Goal: Task Accomplishment & Management: Complete application form

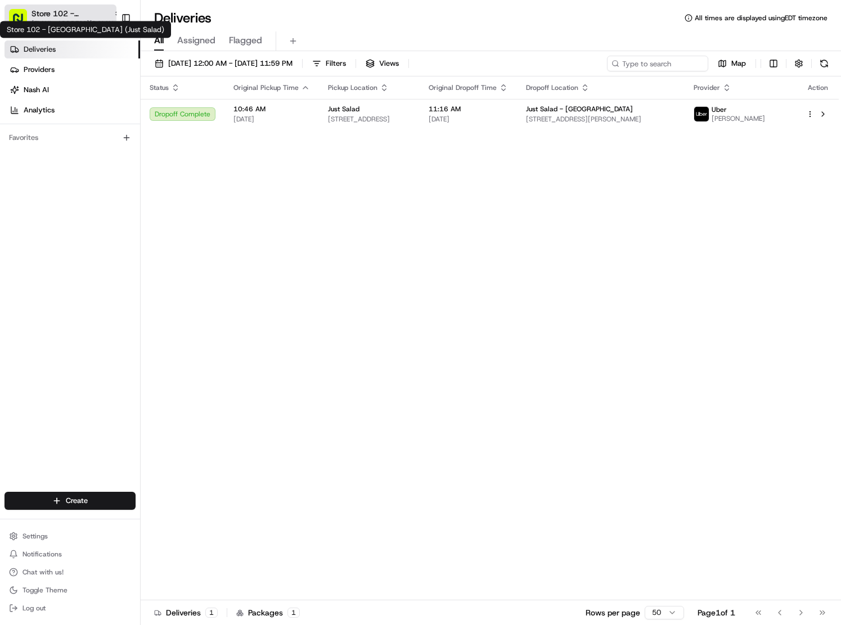
click at [48, 16] on span "Store 102 - [GEOGRAPHIC_DATA] (Just Salad)" at bounding box center [70, 13] width 78 height 11
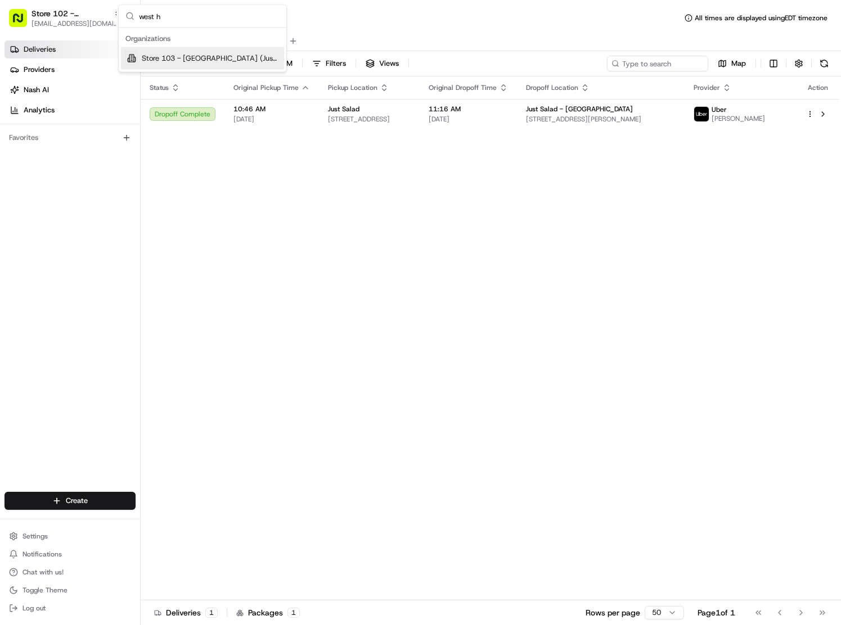
type input "west h"
click at [200, 49] on div "Store 103 - [GEOGRAPHIC_DATA] (Just Salad)" at bounding box center [202, 58] width 163 height 22
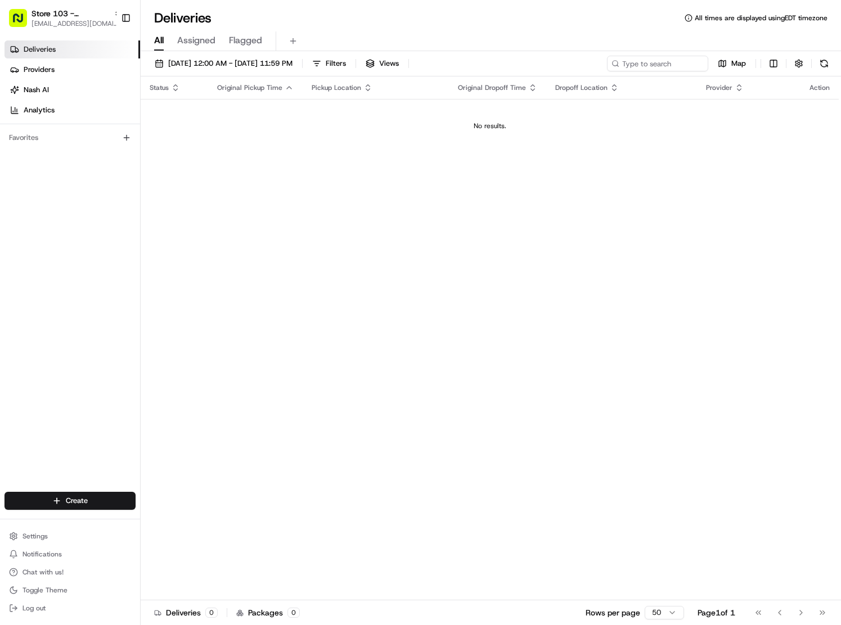
click at [115, 461] on div "Deliveries Providers Nash AI Analytics Favorites" at bounding box center [70, 267] width 140 height 463
click at [100, 498] on html "Store 103 - West Hartford (Just Salad) sreyes@justsalad.com Toggle Sidebar Deli…" at bounding box center [420, 312] width 841 height 625
click at [205, 527] on link "Delivery" at bounding box center [203, 522] width 125 height 20
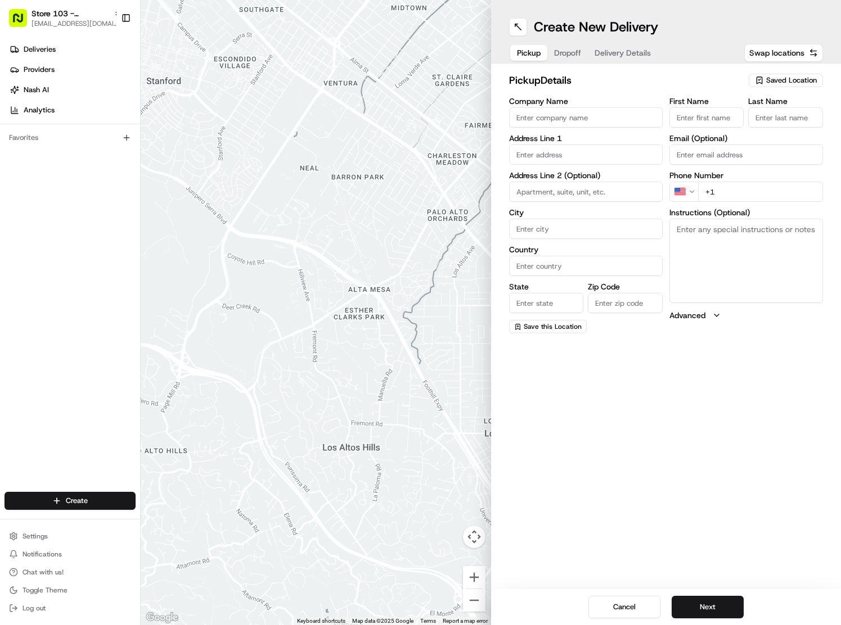
click at [768, 80] on span "Saved Location" at bounding box center [791, 80] width 51 height 10
click at [734, 119] on span "Just Salad West Hartford" at bounding box center [767, 123] width 138 height 10
type input "Just Salad West Hartford"
type input "2358 Albany Avenue"
type input "West Hartford"
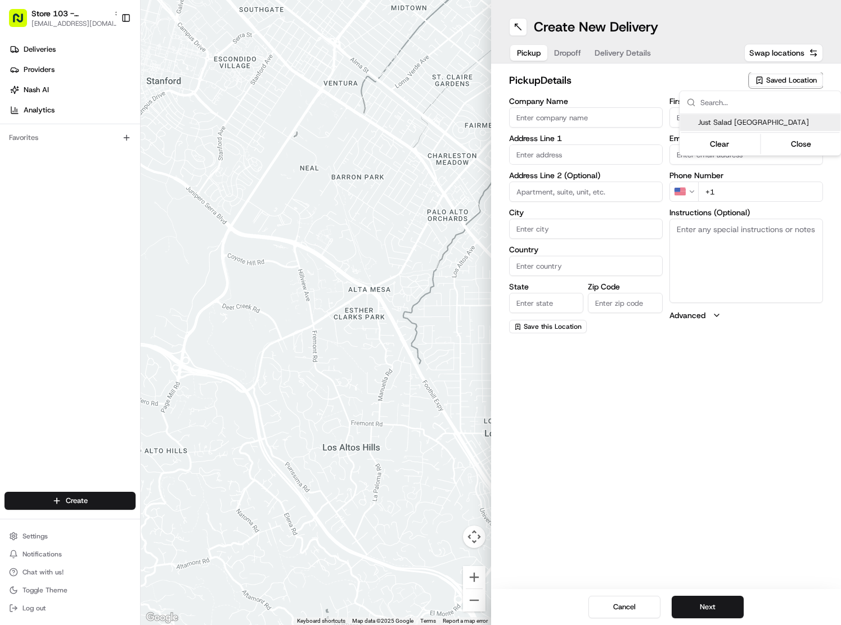
type input "US"
type input "CT"
type input "06117"
type input "+1 866 673 3757"
type textarea "Pickup order [insert order number] for [insert customer name] from Just Salad"
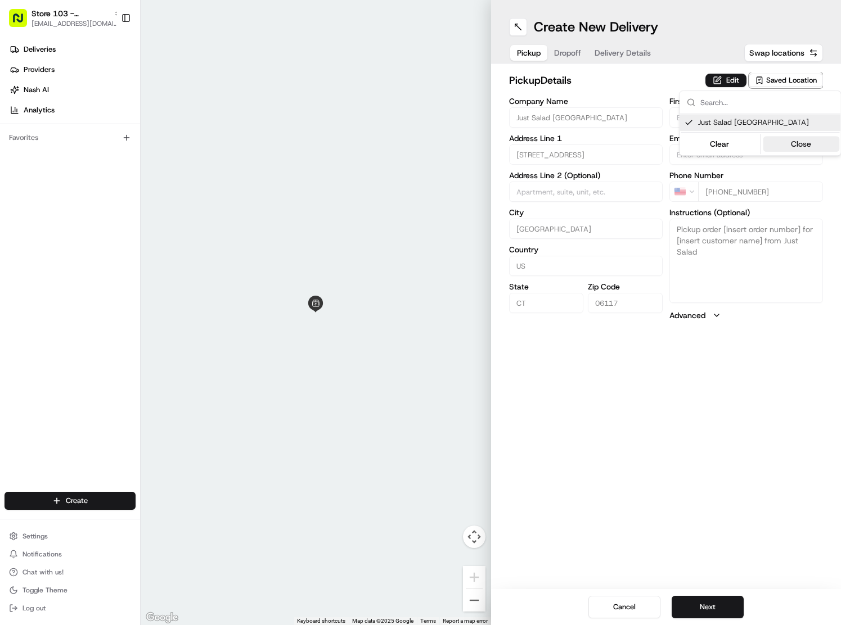
click at [797, 148] on button "Close" at bounding box center [801, 144] width 77 height 16
click at [726, 83] on button "Edit" at bounding box center [725, 80] width 41 height 13
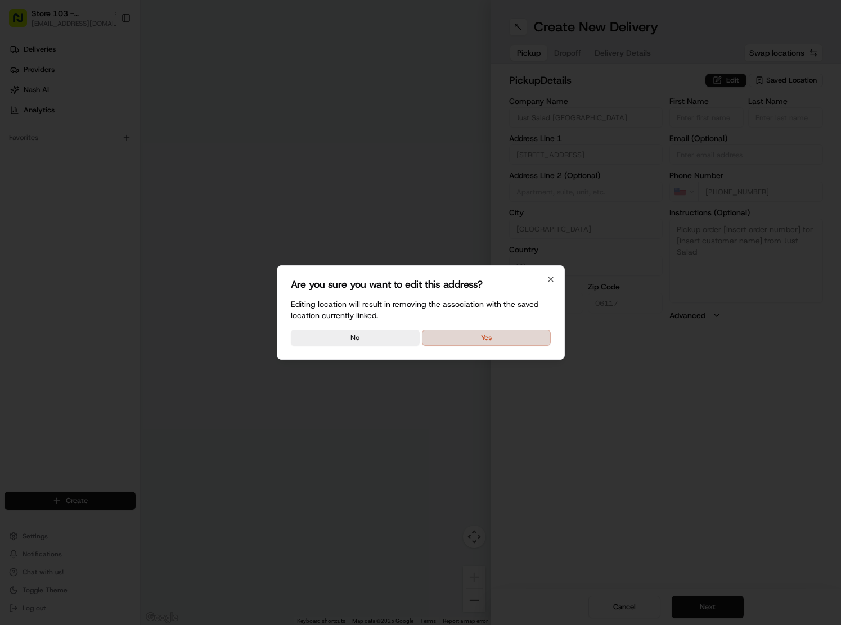
click at [449, 342] on button "Yes" at bounding box center [486, 338] width 129 height 16
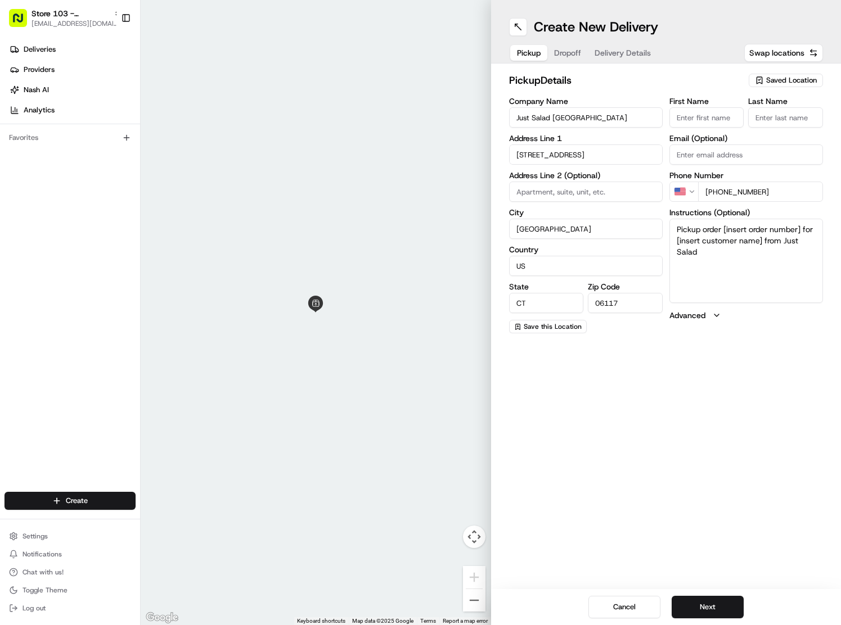
click at [700, 117] on input "First Name" at bounding box center [706, 117] width 75 height 20
type input "Amy"
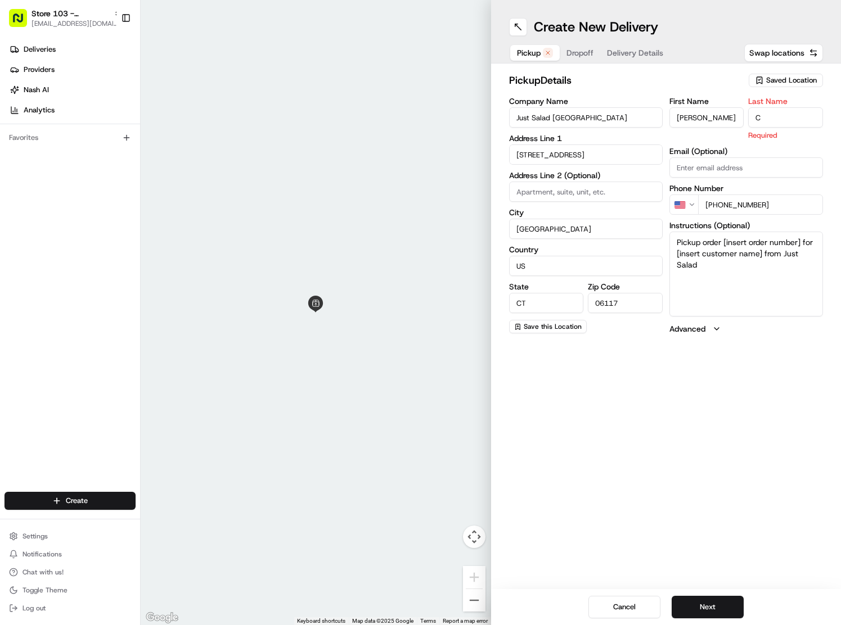
type input "C"
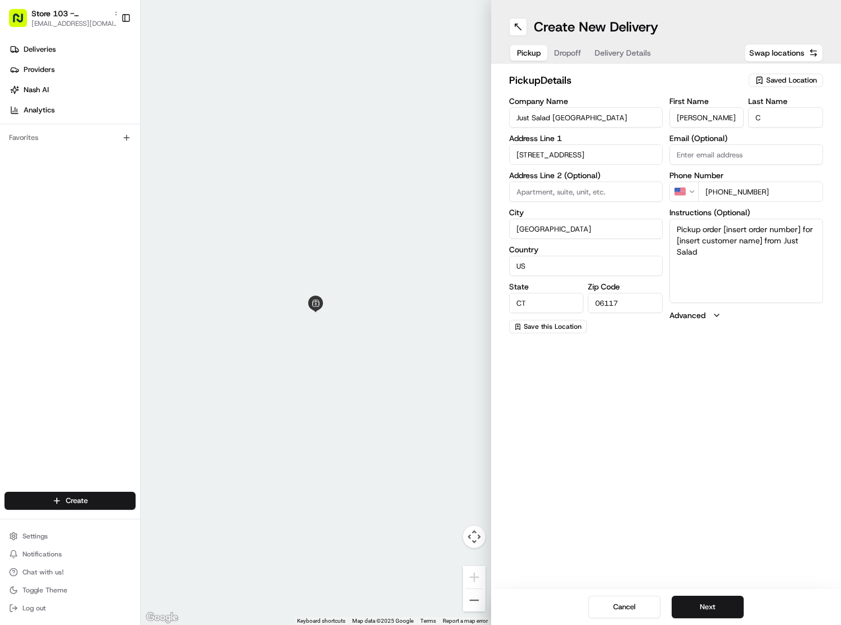
click at [748, 223] on textarea "Pickup order [insert order number] for [insert customer name] from Just Salad" at bounding box center [746, 261] width 154 height 84
click at [742, 233] on textarea "Pickup order [insert order number] for [insert customer name] from Just Salad" at bounding box center [746, 261] width 154 height 84
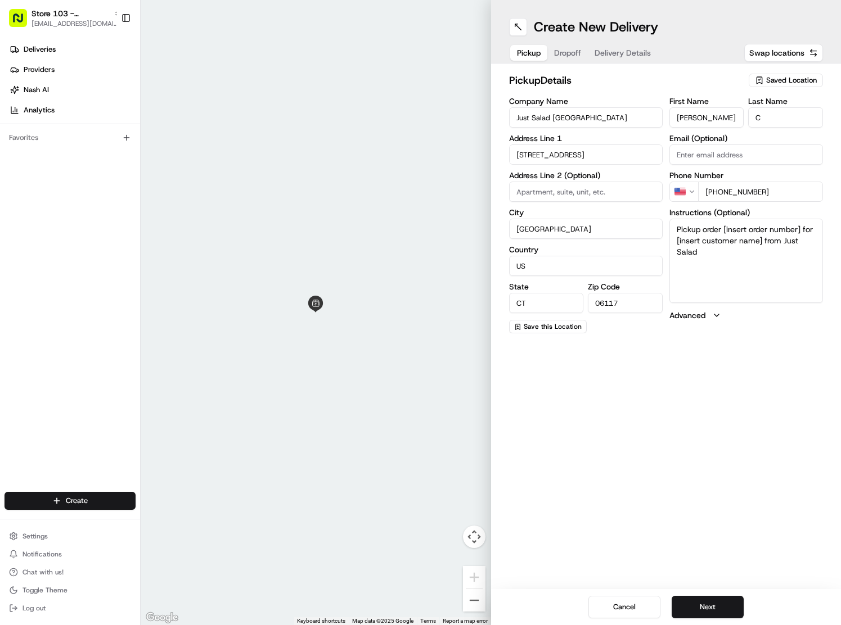
paste textarea "DoorDash #C9BBCDE2"
type textarea "DoorDash #C9BBCDE2"
click at [562, 49] on button "Dropoff" at bounding box center [567, 53] width 40 height 16
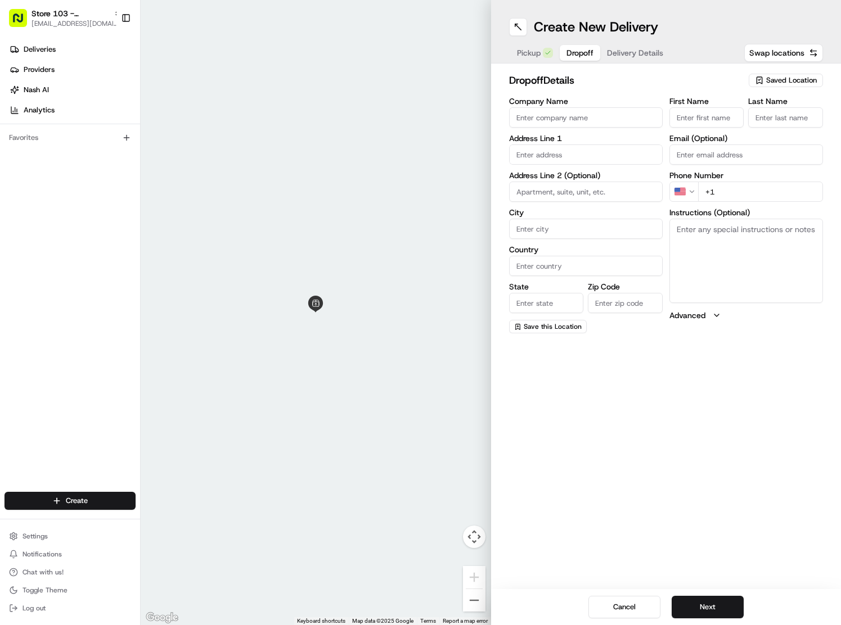
click at [771, 236] on textarea "Instructions (Optional)" at bounding box center [746, 261] width 154 height 84
click at [578, 156] on input "text" at bounding box center [586, 155] width 154 height 20
drag, startPoint x: 731, startPoint y: 107, endPoint x: 714, endPoint y: 115, distance: 18.9
click at [725, 110] on input "First Name" at bounding box center [706, 117] width 75 height 20
click at [714, 115] on input "First Name" at bounding box center [706, 117] width 75 height 20
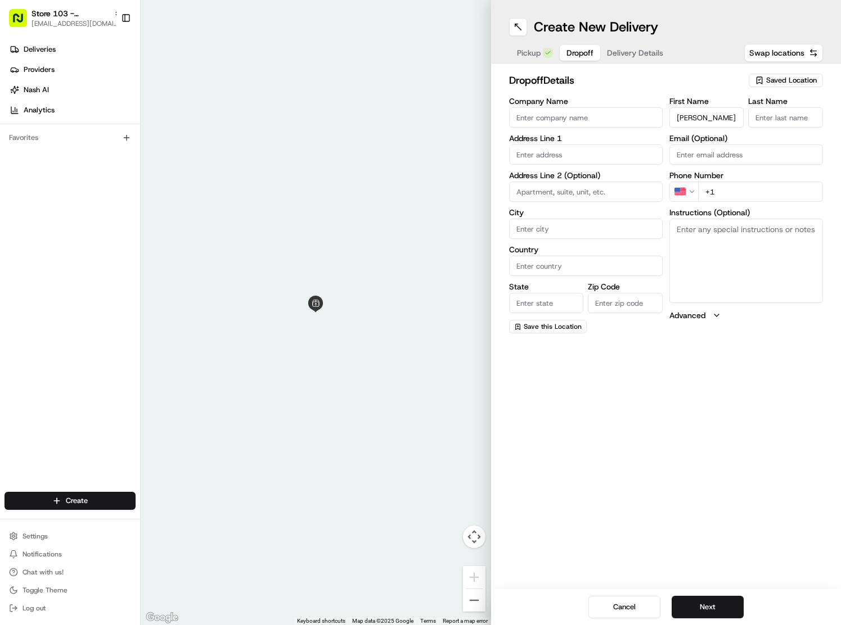
type input "Amy"
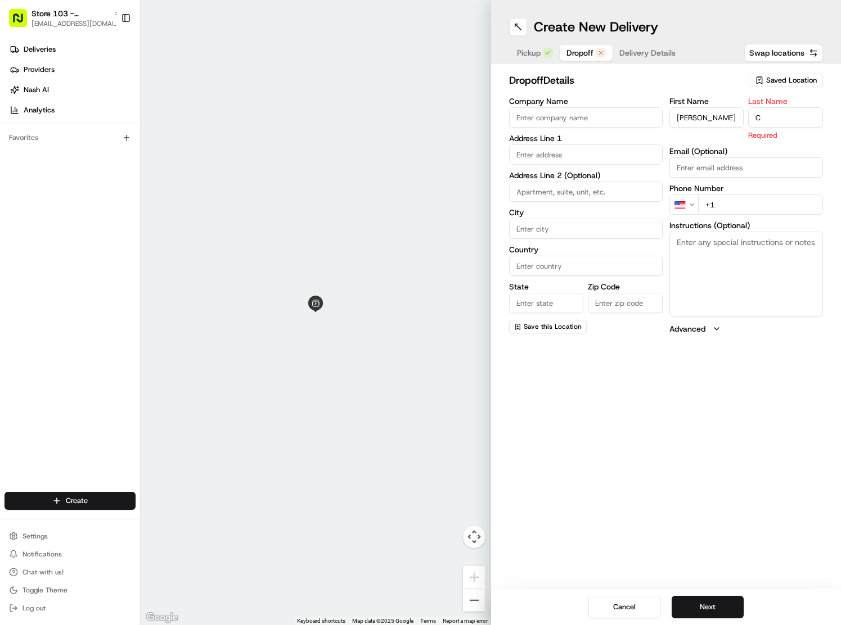
type input "C"
click at [557, 156] on input "text" at bounding box center [586, 155] width 154 height 20
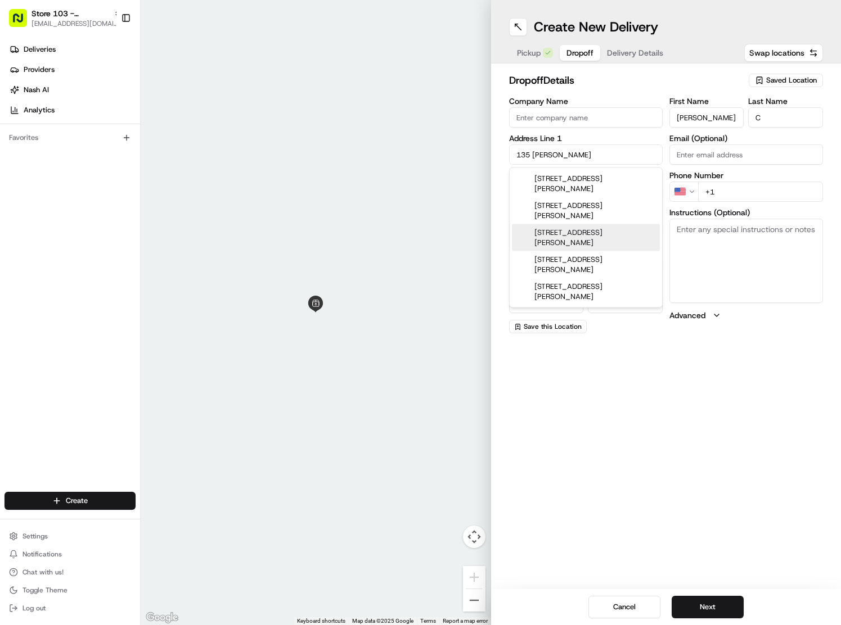
click at [589, 224] on div "135 Dowling Way, Farmington, CT" at bounding box center [586, 237] width 148 height 27
type input "Outpatient Pavilion, [STREET_ADDRESS][PERSON_NAME]"
type input "Farmington"
type input "United States"
type input "CT"
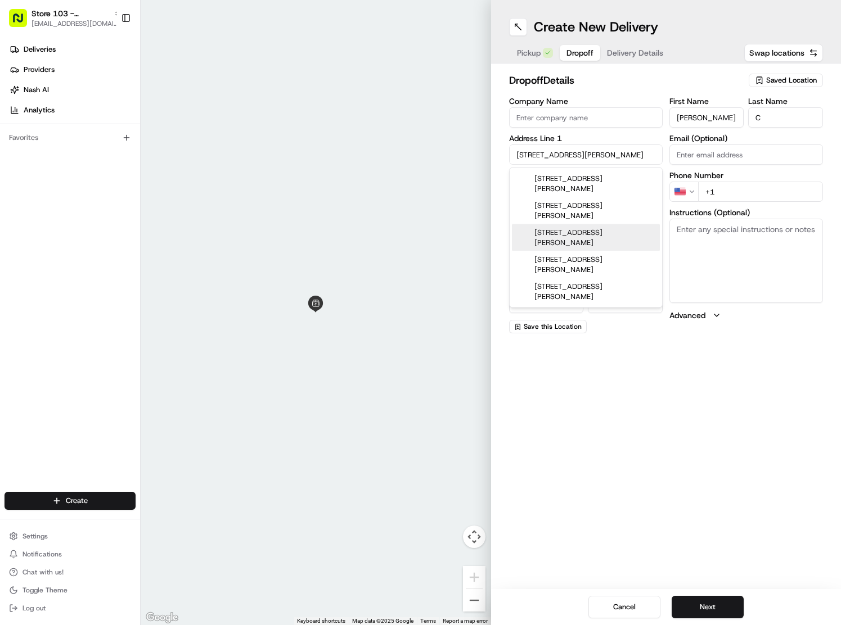
type input "06030"
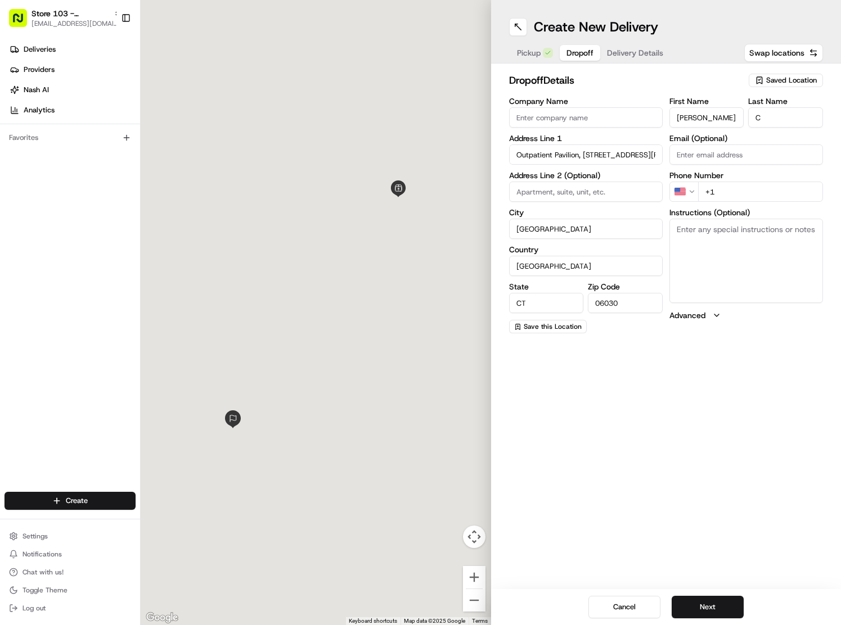
type input "135 Dowling Way"
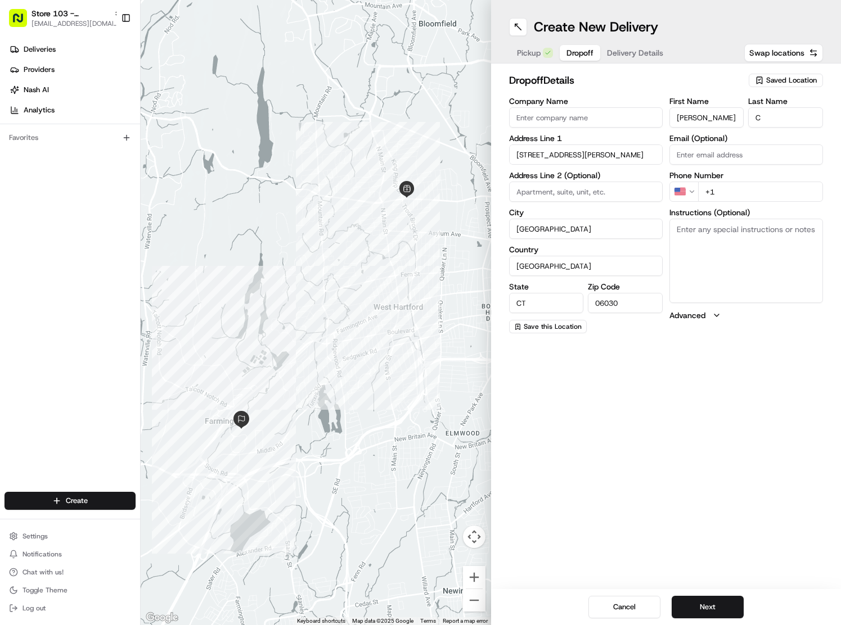
click at [628, 305] on input "06030" at bounding box center [625, 303] width 75 height 20
click at [743, 270] on textarea "Instructions (Optional)" at bounding box center [746, 261] width 154 height 84
click at [732, 196] on input "+1" at bounding box center [760, 192] width 125 height 20
click at [619, 51] on span "Delivery Details" at bounding box center [635, 52] width 56 height 11
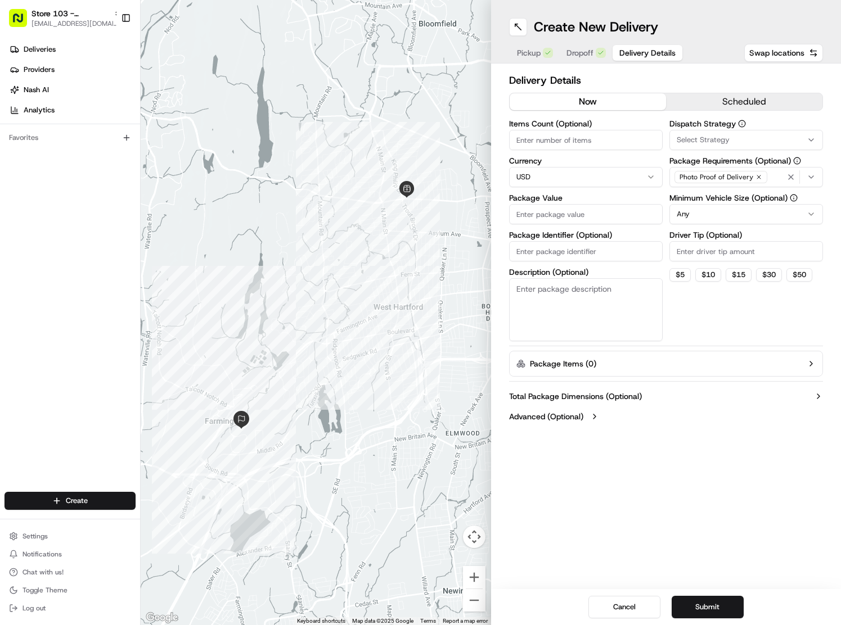
click at [557, 252] on input "Package Identifier (Optional)" at bounding box center [586, 251] width 154 height 20
click at [533, 303] on textarea "Description (Optional)" at bounding box center [586, 309] width 154 height 63
click at [544, 251] on input "Package Identifier (Optional)" at bounding box center [586, 251] width 154 height 20
paste input "DoorDash #C9BBCDE2"
type input "DoorDash #C9BBCDE2"
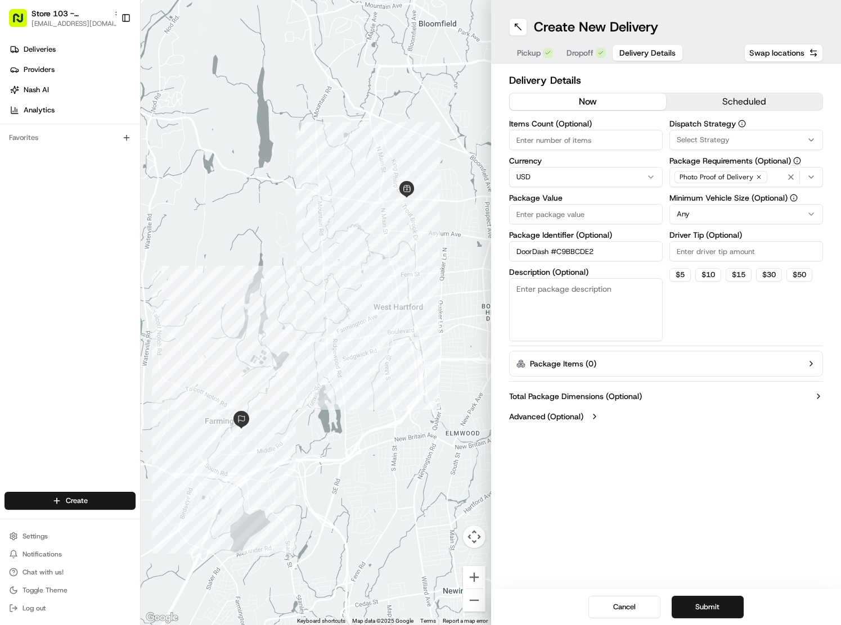
click at [551, 218] on input "Package Value" at bounding box center [586, 214] width 154 height 20
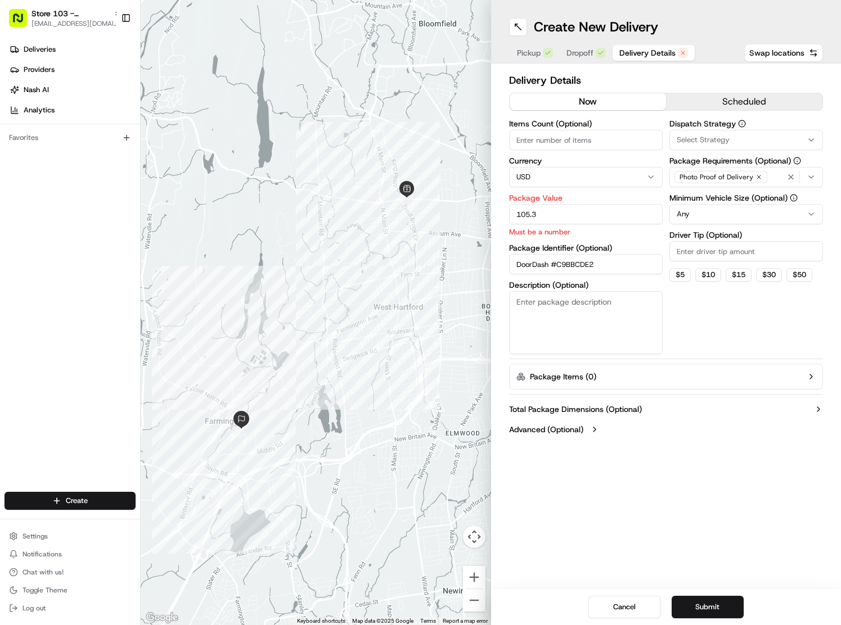
type input "105.3"
click at [693, 254] on input "Driver Tip (Optional)" at bounding box center [746, 251] width 154 height 20
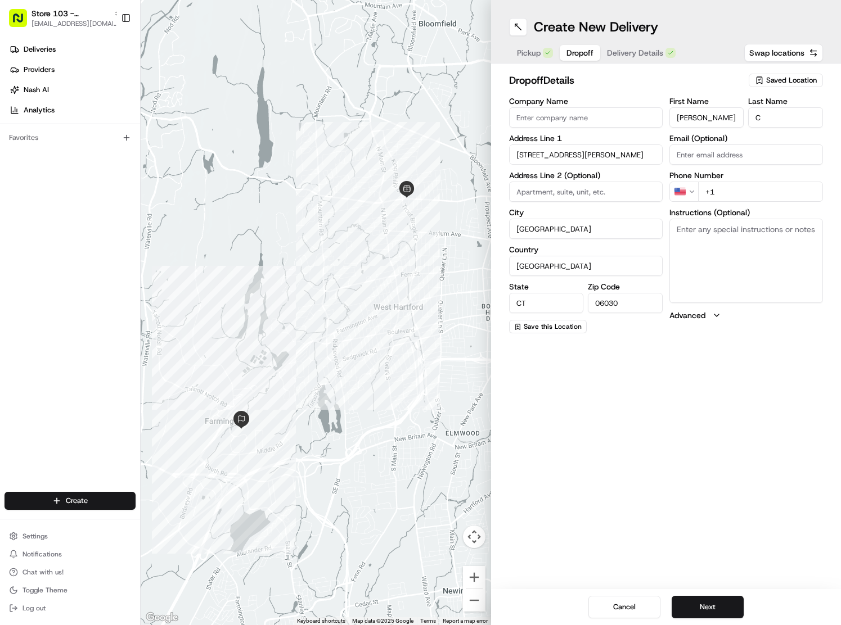
click at [575, 53] on span "Dropoff" at bounding box center [579, 52] width 27 height 11
click at [724, 250] on textarea "Instructions (Optional)" at bounding box center [746, 261] width 154 height 84
click at [743, 191] on input "+1" at bounding box center [760, 192] width 125 height 20
type input "+1 860 335 1481"
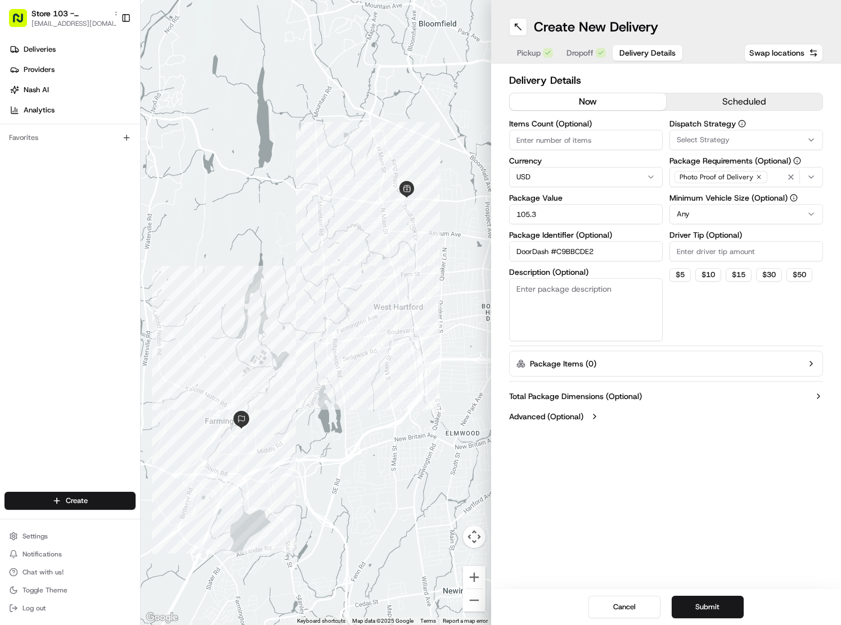
click at [636, 49] on span "Delivery Details" at bounding box center [647, 52] width 56 height 11
click at [589, 52] on span "Dropoff" at bounding box center [579, 52] width 27 height 11
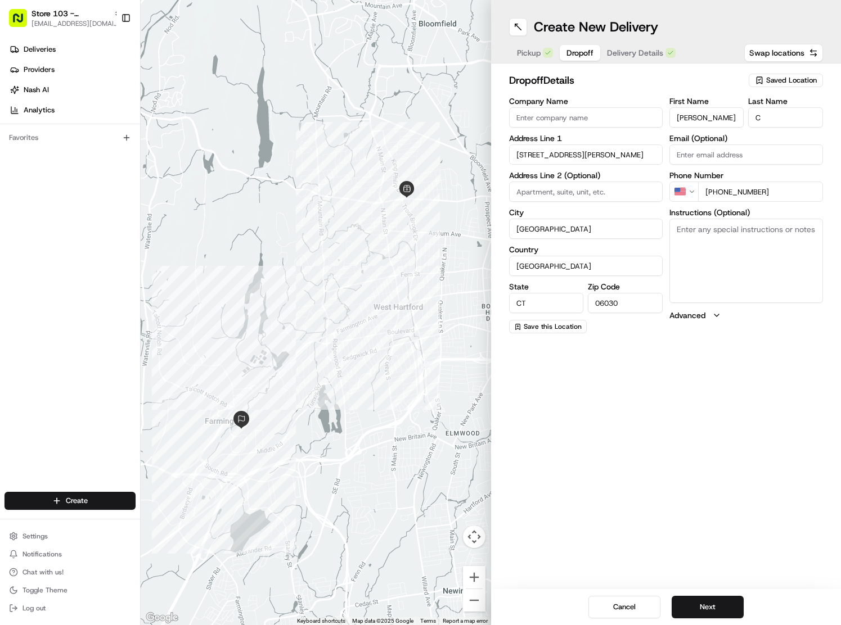
drag, startPoint x: 647, startPoint y: 49, endPoint x: 551, endPoint y: 49, distance: 96.7
click at [638, 47] on span "Delivery Details" at bounding box center [635, 52] width 56 height 11
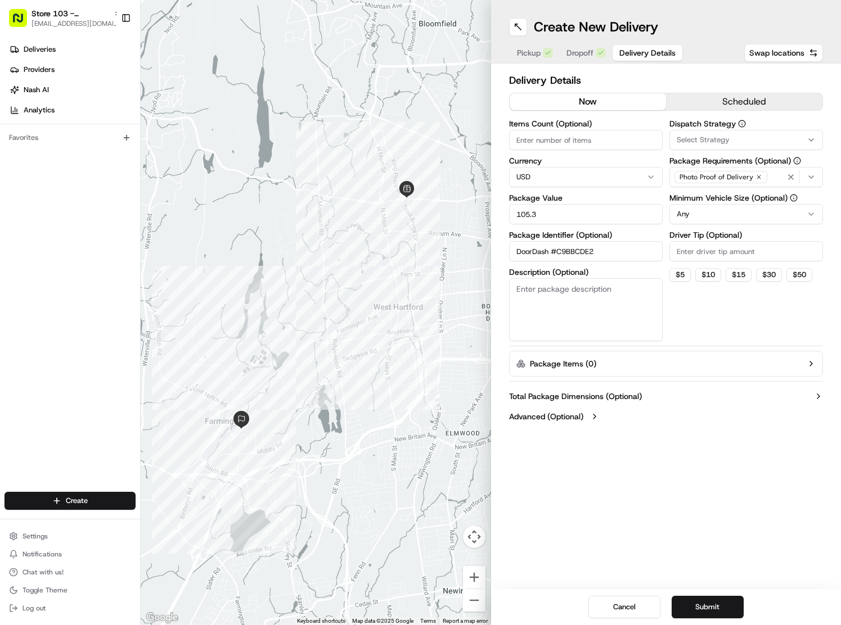
click at [538, 49] on span "Pickup" at bounding box center [529, 52] width 24 height 11
click at [647, 51] on span "Delivery Details" at bounding box center [647, 52] width 56 height 11
click at [608, 256] on input "DoorDash #C9BBCDE2" at bounding box center [586, 251] width 154 height 20
click at [705, 253] on input "Driver Tip (Optional)" at bounding box center [746, 251] width 154 height 20
click at [531, 54] on span "Pickup" at bounding box center [529, 52] width 24 height 11
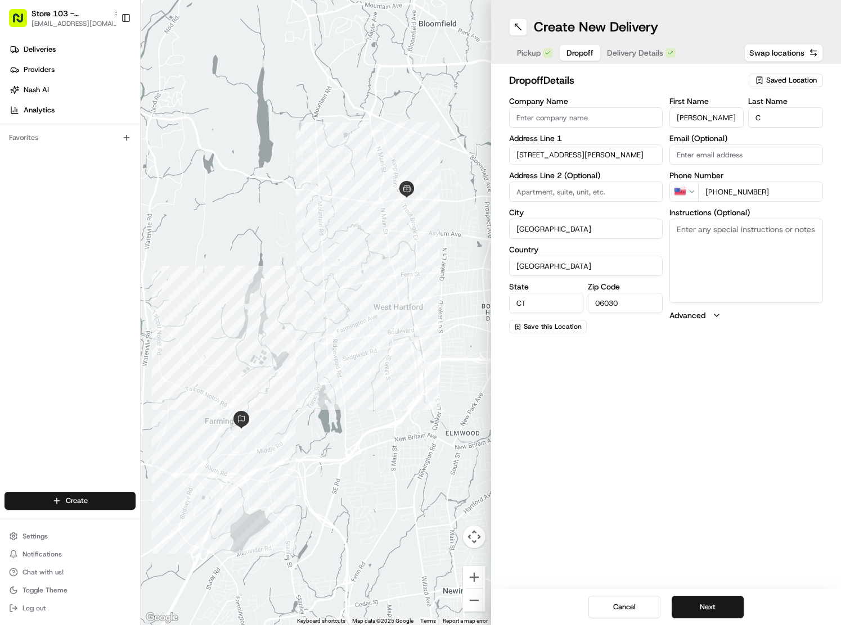
drag, startPoint x: 583, startPoint y: 51, endPoint x: 616, endPoint y: 54, distance: 33.4
click at [626, 304] on input "06030" at bounding box center [625, 303] width 75 height 20
click at [619, 49] on span "Delivery Details" at bounding box center [635, 52] width 56 height 11
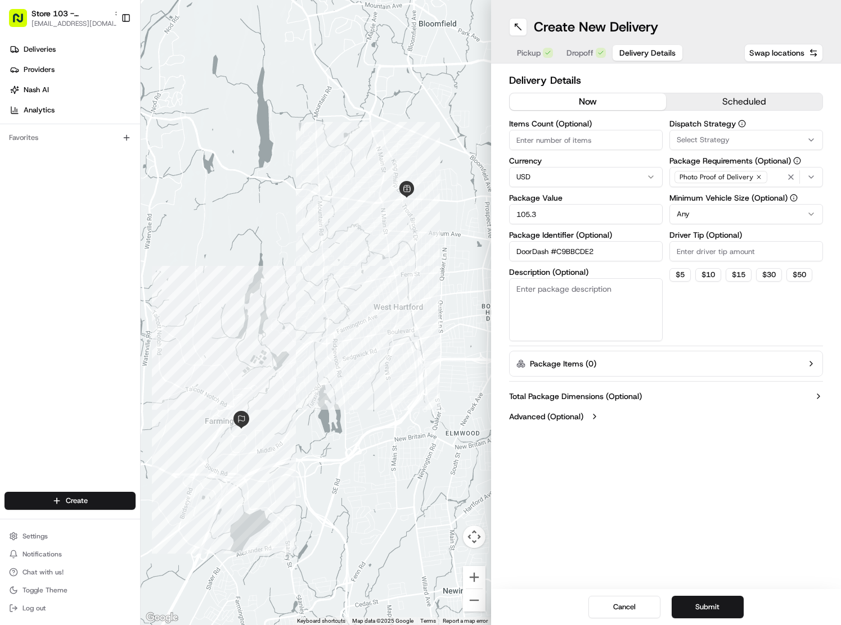
click at [709, 600] on button "Submit" at bounding box center [707, 607] width 72 height 22
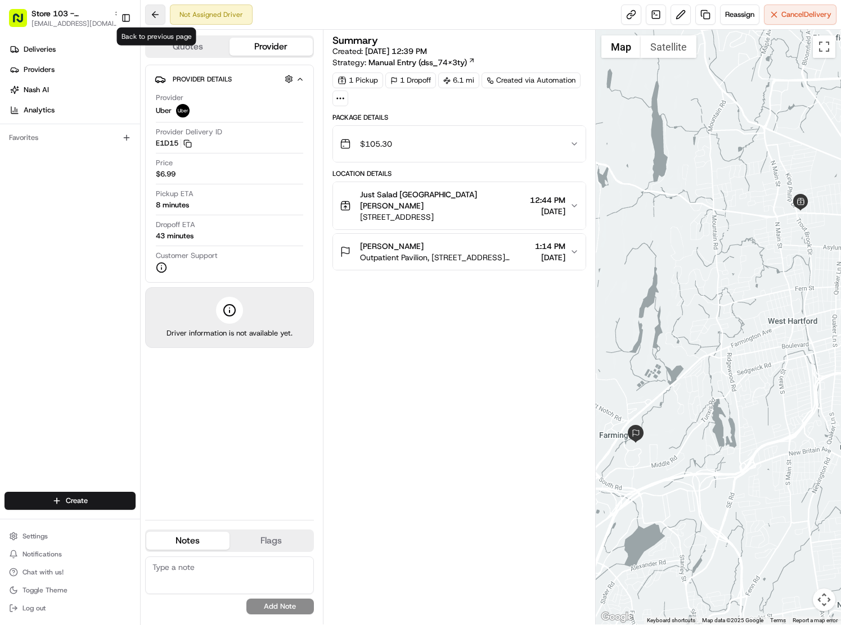
click at [162, 13] on button at bounding box center [155, 14] width 20 height 20
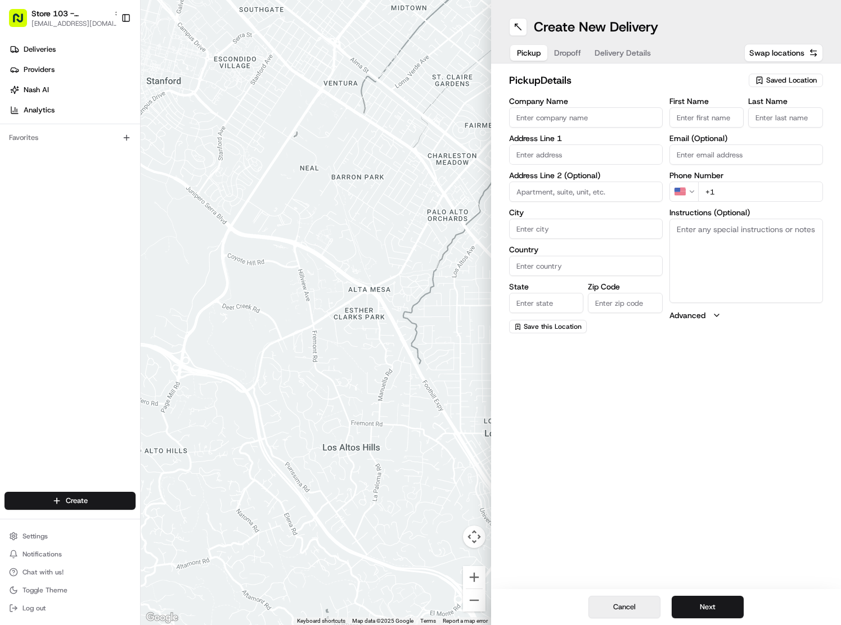
click at [624, 610] on button "Cancel" at bounding box center [624, 607] width 72 height 22
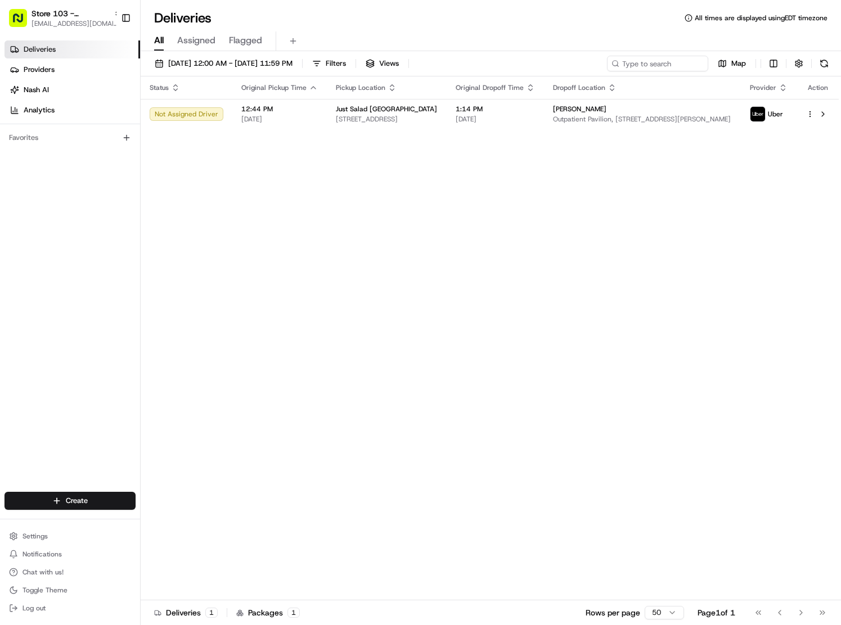
click at [556, 232] on div "Status Original Pickup Time Pickup Location Original Dropoff Time Dropoff Locat…" at bounding box center [490, 338] width 698 height 524
click at [506, 203] on div "Status Original Pickup Time Pickup Location Original Dropoff Time Dropoff Locat…" at bounding box center [490, 338] width 698 height 524
click at [620, 119] on span "Outpatient Pavilion, [STREET_ADDRESS][PERSON_NAME]" at bounding box center [642, 119] width 179 height 9
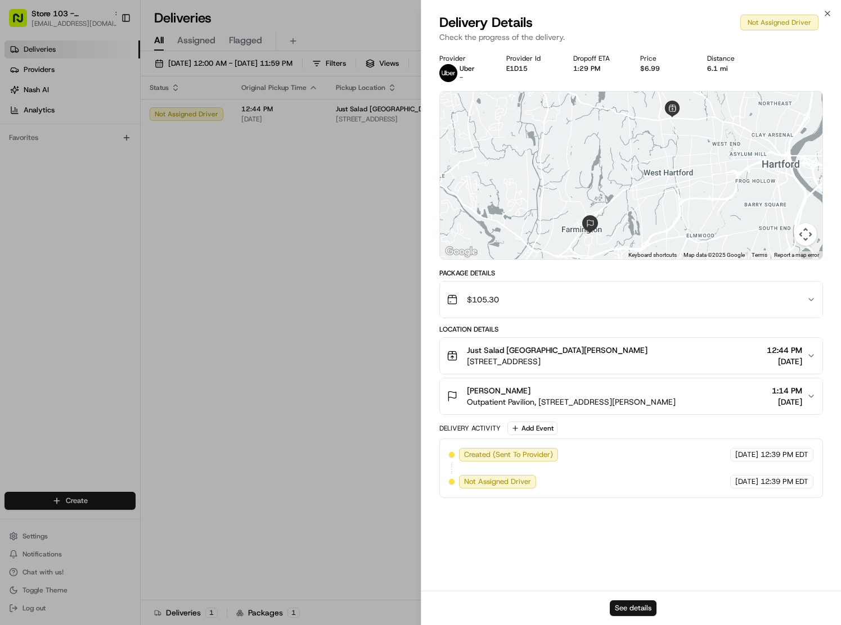
click at [629, 616] on button "See details" at bounding box center [633, 609] width 47 height 16
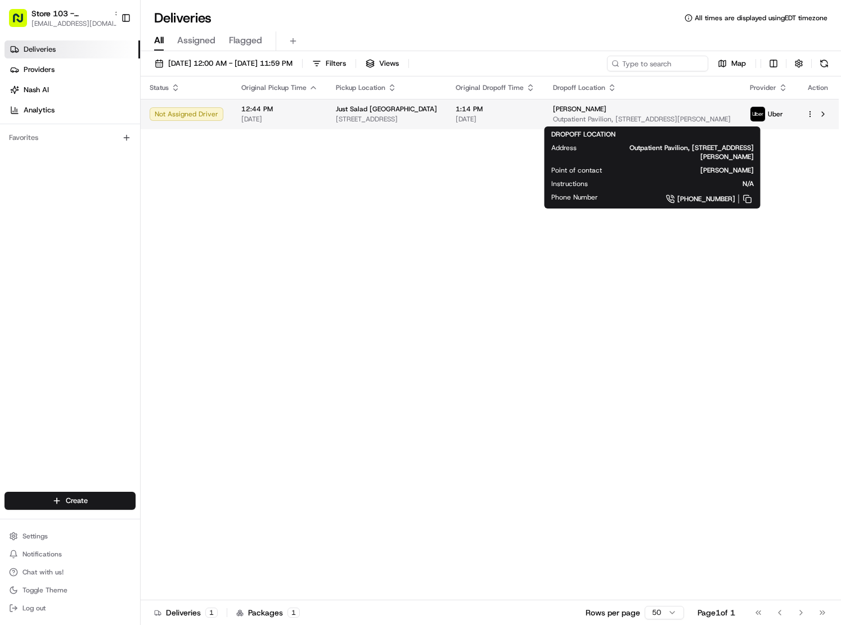
click at [613, 119] on span "Outpatient Pavilion, [STREET_ADDRESS][PERSON_NAME]" at bounding box center [642, 119] width 179 height 9
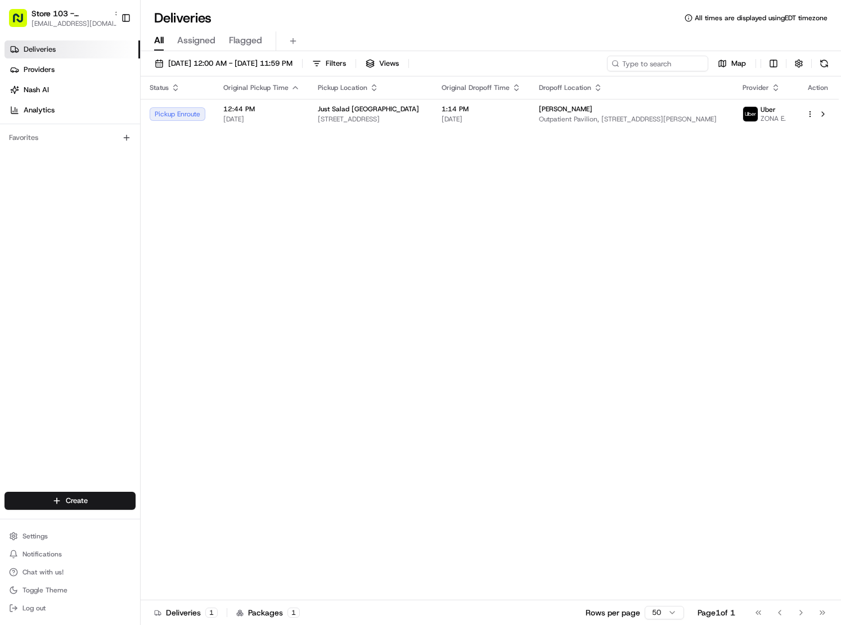
drag, startPoint x: 309, startPoint y: 315, endPoint x: 318, endPoint y: 306, distance: 11.9
click at [636, 120] on span "Outpatient Pavilion, [STREET_ADDRESS][PERSON_NAME]" at bounding box center [632, 119] width 186 height 9
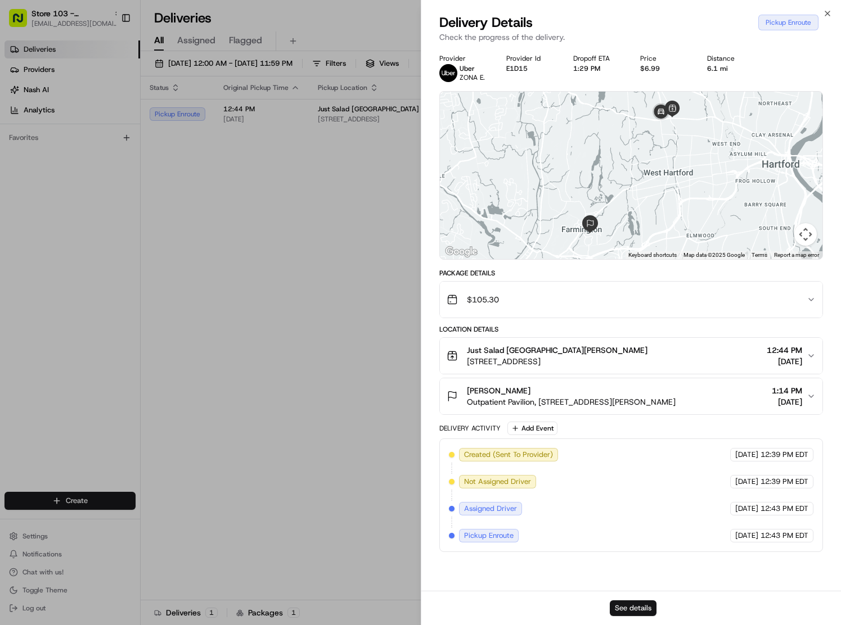
click at [630, 607] on button "See details" at bounding box center [633, 609] width 47 height 16
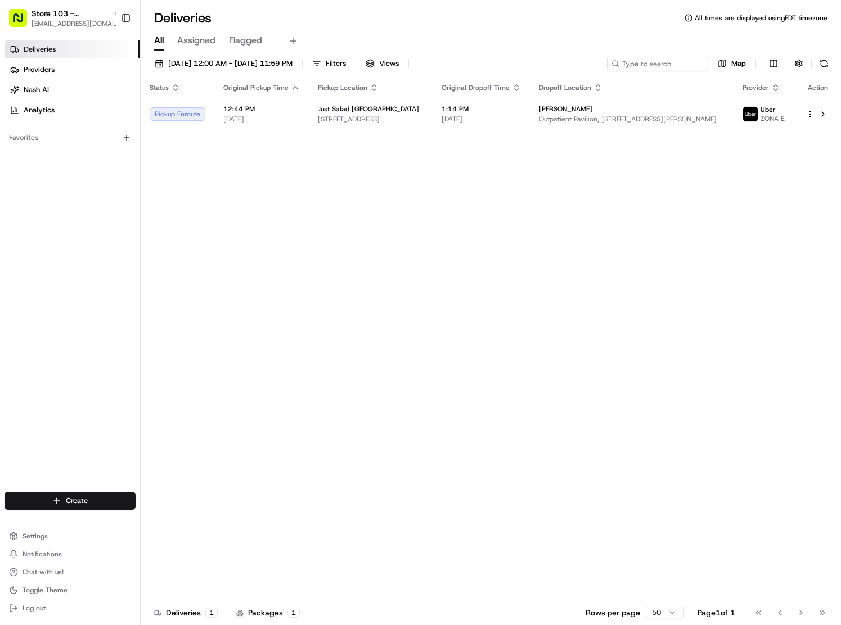
click at [441, 288] on div "Status Original Pickup Time Pickup Location Original Dropoff Time Dropoff Locat…" at bounding box center [490, 338] width 698 height 524
click at [465, 178] on div "Status Original Pickup Time Pickup Location Original Dropoff Time Dropoff Locat…" at bounding box center [490, 338] width 698 height 524
click at [658, 388] on div "Status Original Pickup Time Pickup Location Original Dropoff Time Dropoff Locat…" at bounding box center [490, 338] width 698 height 524
click at [346, 237] on div "Status Original Pickup Time Pickup Location Original Dropoff Time Dropoff Locat…" at bounding box center [490, 338] width 698 height 524
click at [41, 10] on span "Store 103 - [GEOGRAPHIC_DATA] (Just Salad)" at bounding box center [70, 13] width 78 height 11
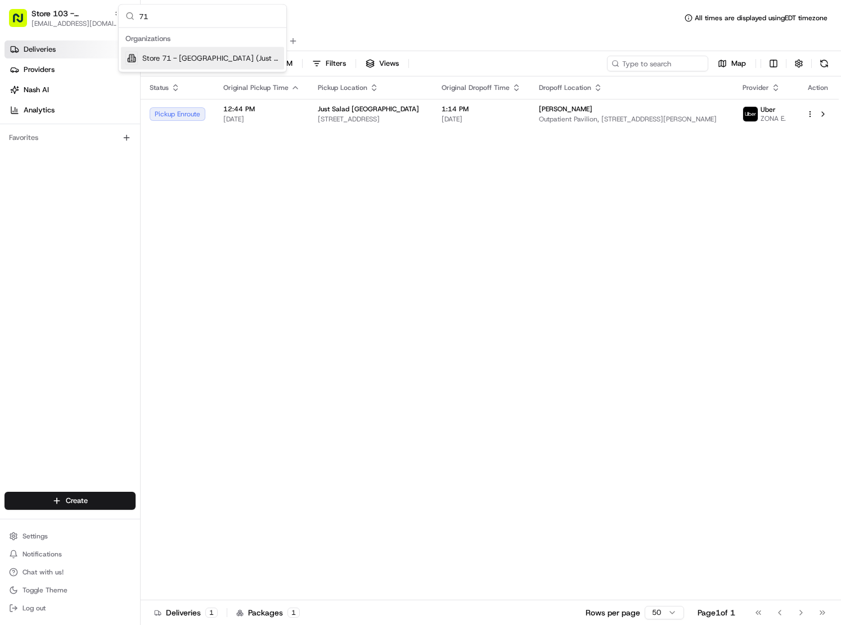
type input "71"
click at [256, 65] on div "Store 71 - Winter Garden (Just Salad)" at bounding box center [202, 58] width 163 height 22
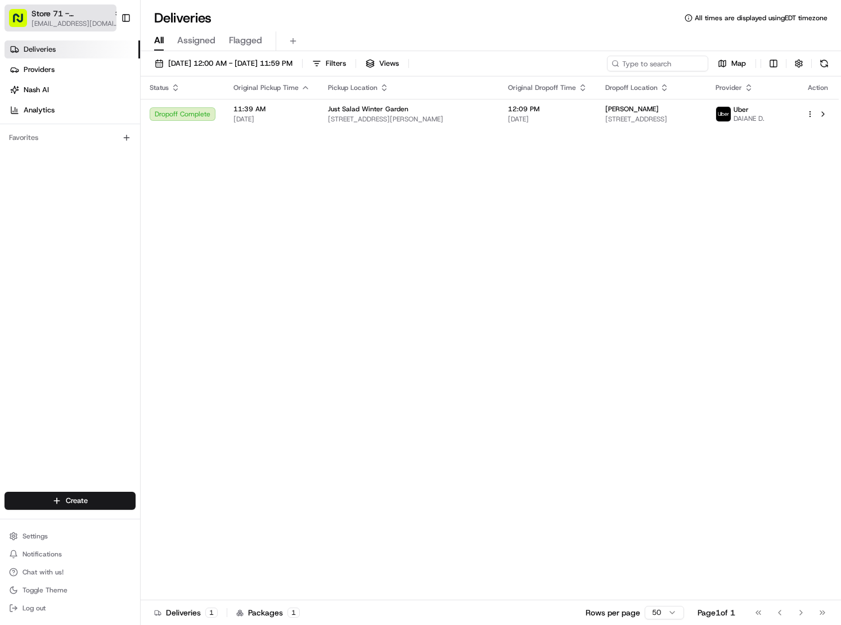
click at [69, 17] on span "Store 71 - Winter Garden (Just Salad)" at bounding box center [70, 13] width 78 height 11
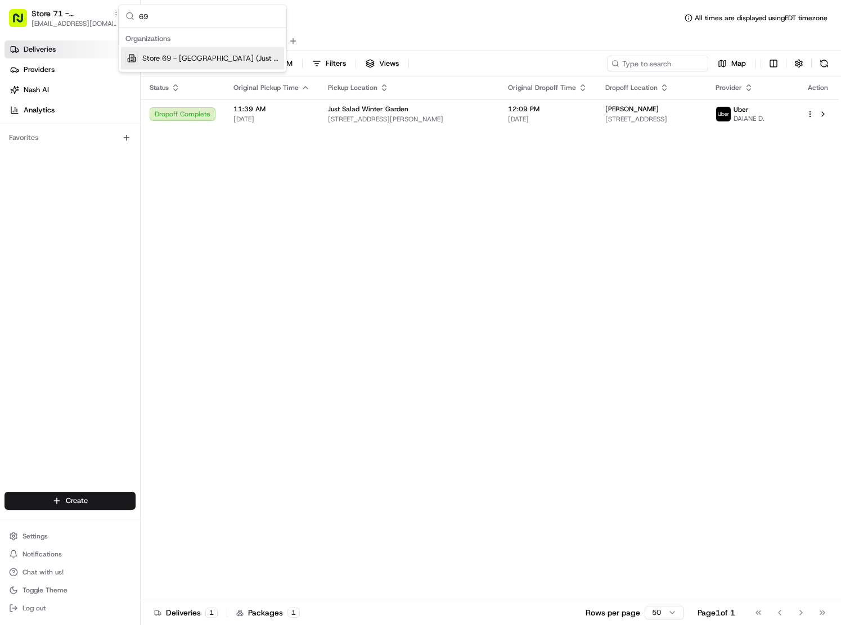
type input "69"
click at [173, 55] on span "Store 69 - Winter Park (Just Salad)" at bounding box center [210, 58] width 137 height 10
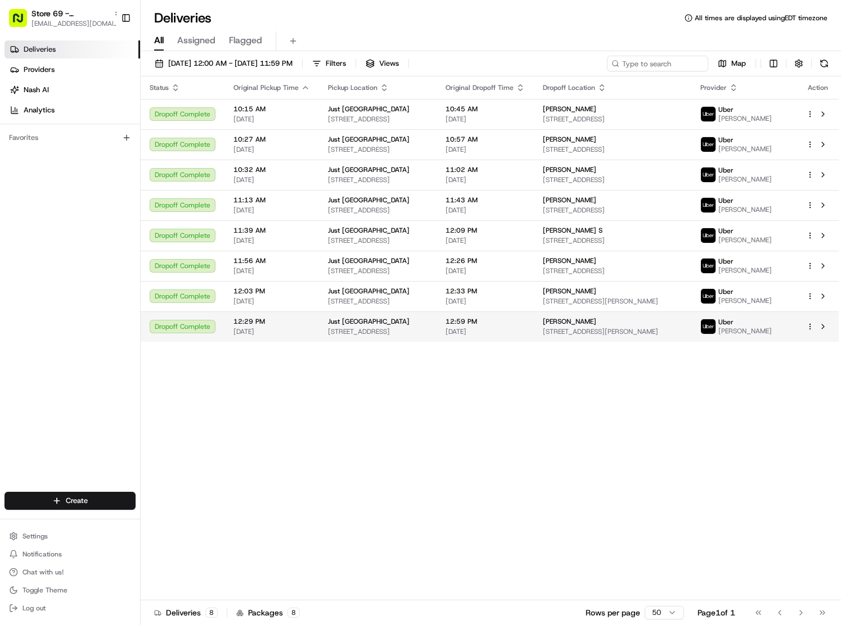
click at [628, 336] on span "495 N Keller Rd, Maitland, FL 32751, USA" at bounding box center [612, 331] width 139 height 9
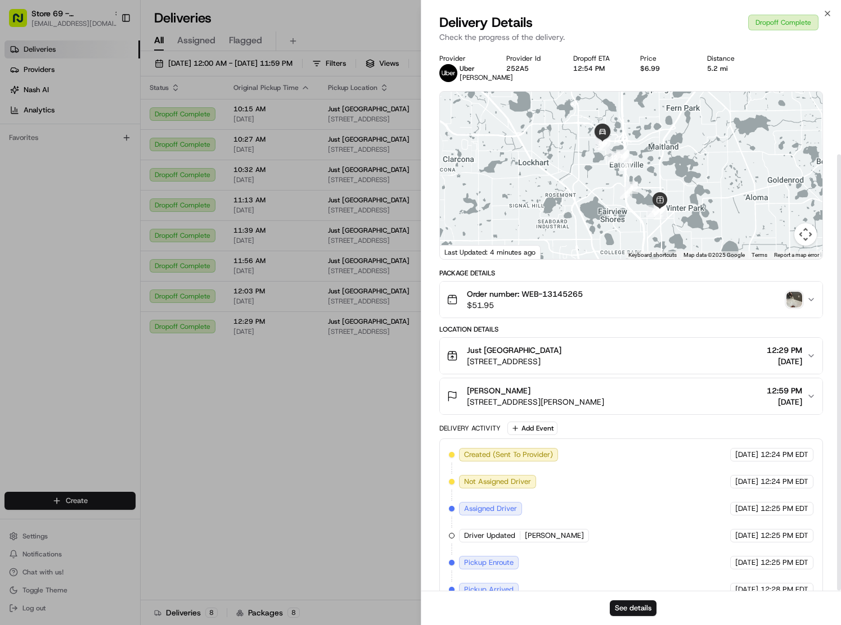
scroll to position [133, 0]
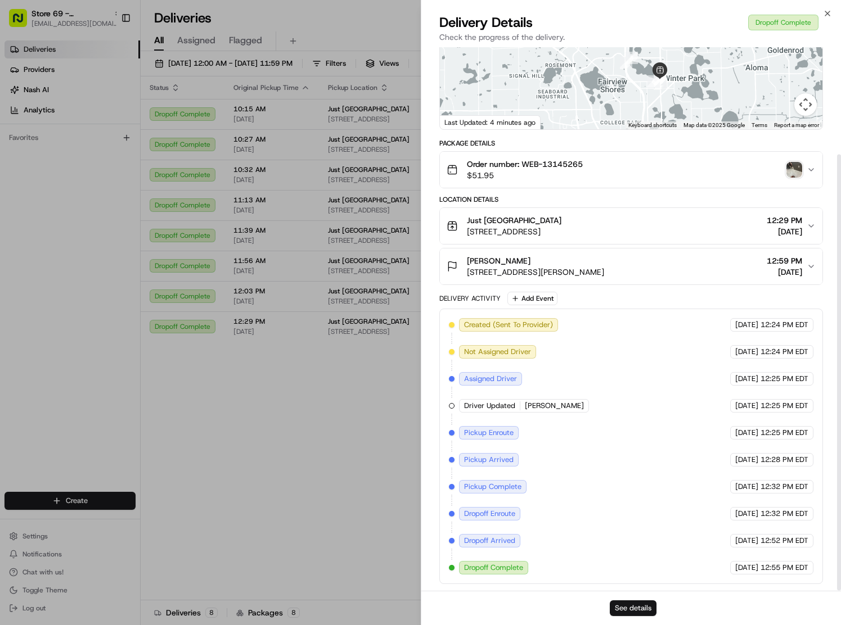
click at [635, 608] on button "See details" at bounding box center [633, 609] width 47 height 16
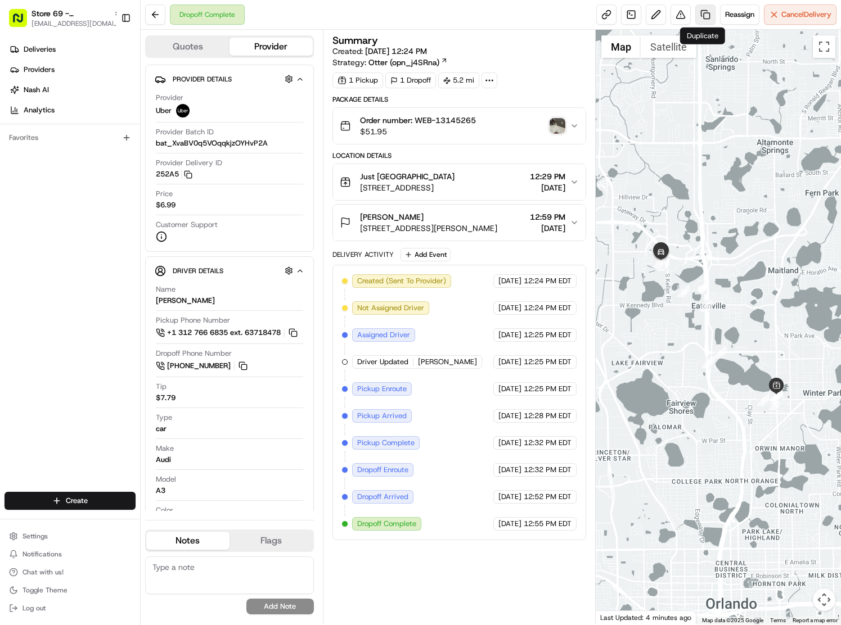
click at [699, 22] on link at bounding box center [705, 14] width 20 height 20
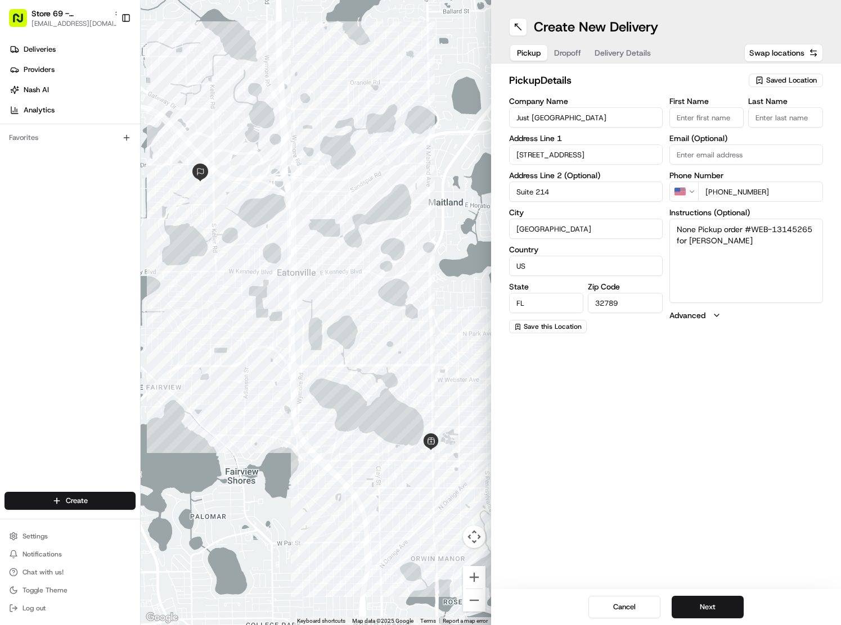
click at [564, 51] on span "Dropoff" at bounding box center [567, 52] width 27 height 11
click at [624, 53] on span "Delivery Details" at bounding box center [622, 52] width 56 height 11
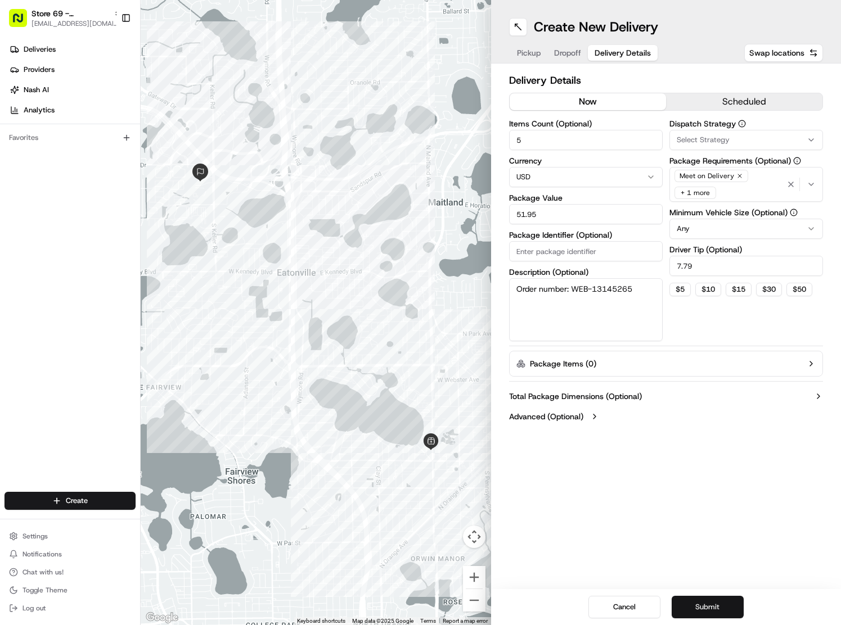
click at [704, 601] on button "Submit" at bounding box center [707, 607] width 72 height 22
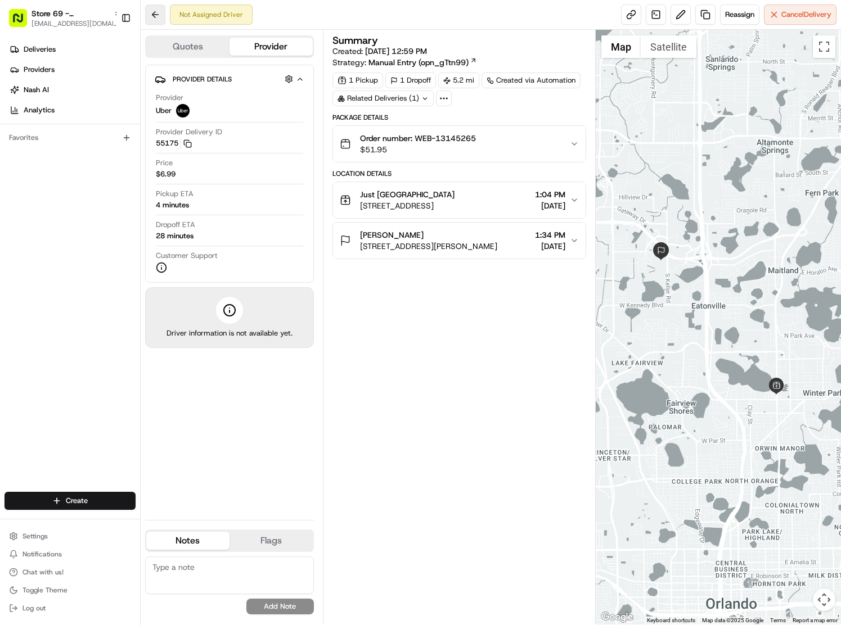
click at [157, 15] on button at bounding box center [155, 14] width 20 height 20
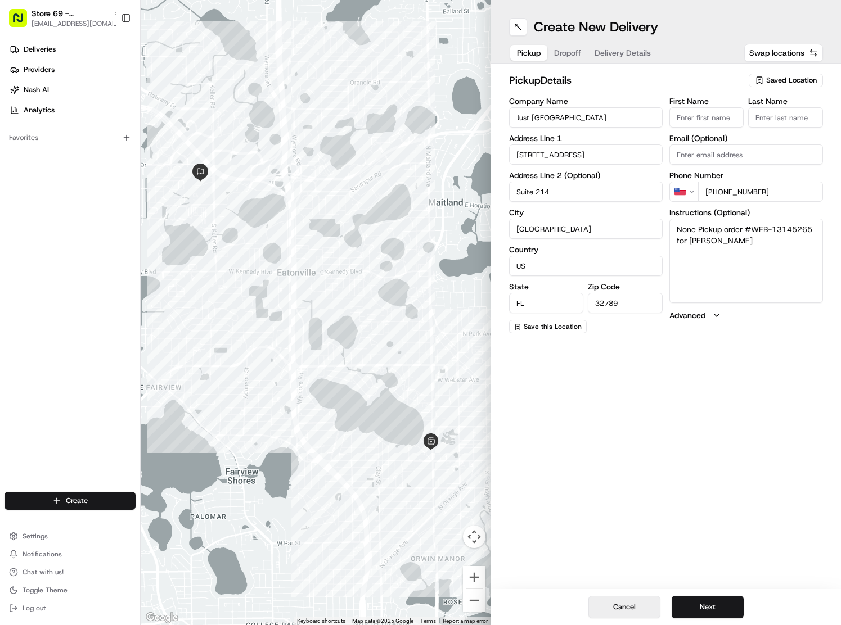
click at [631, 605] on button "Cancel" at bounding box center [624, 607] width 72 height 22
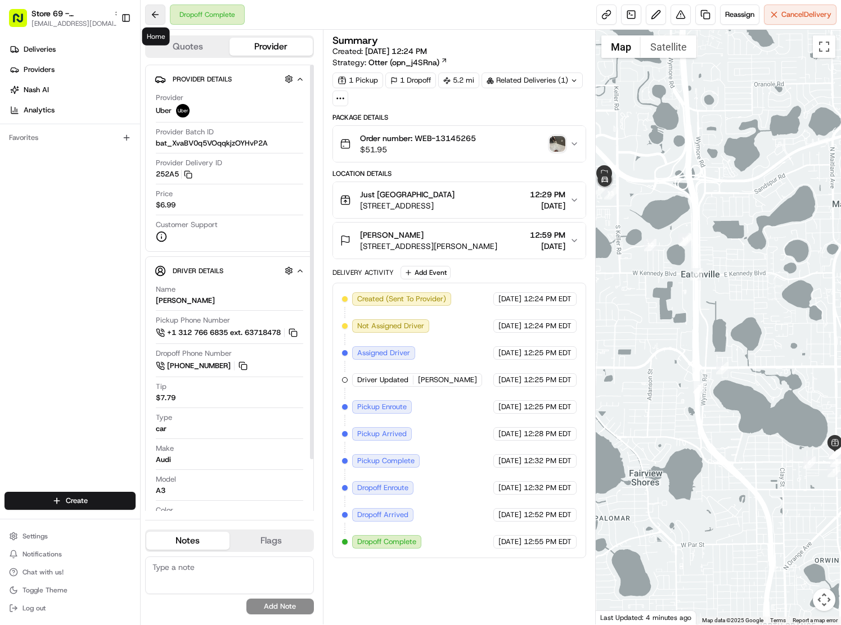
click at [151, 15] on button at bounding box center [155, 14] width 20 height 20
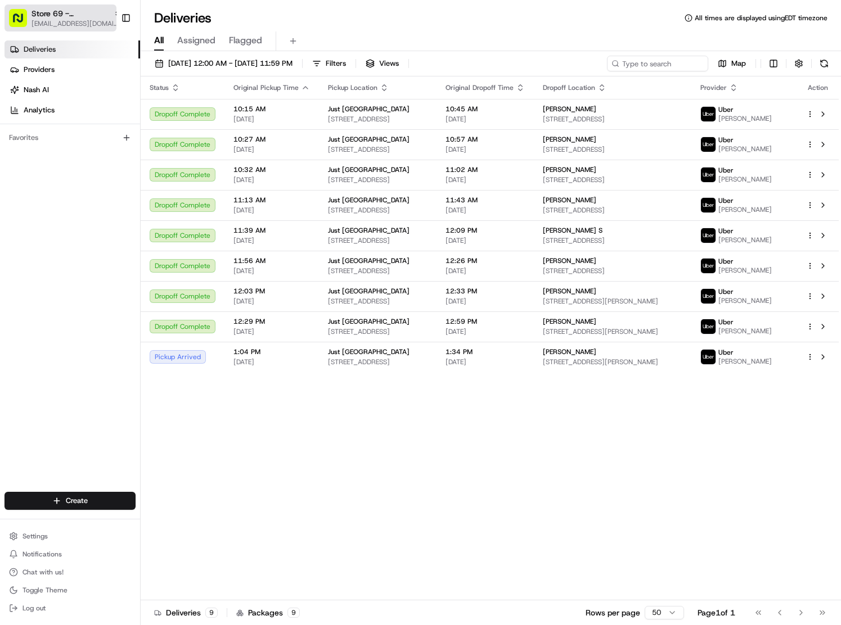
click at [46, 11] on span "Store 69 - Winter Park (Just Salad)" at bounding box center [70, 13] width 78 height 11
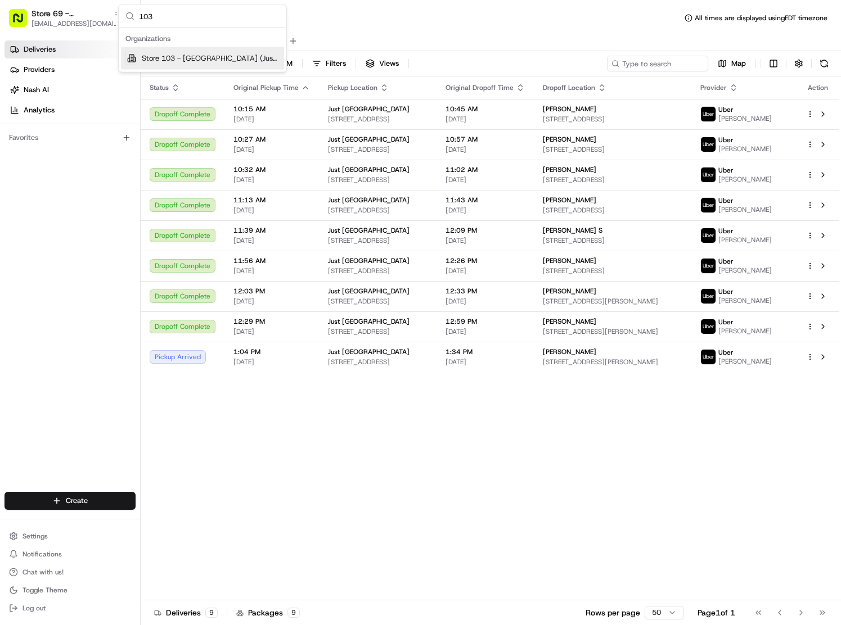
type input "103"
click at [179, 61] on span "Store 103 - [GEOGRAPHIC_DATA] (Just Salad)" at bounding box center [211, 58] width 138 height 10
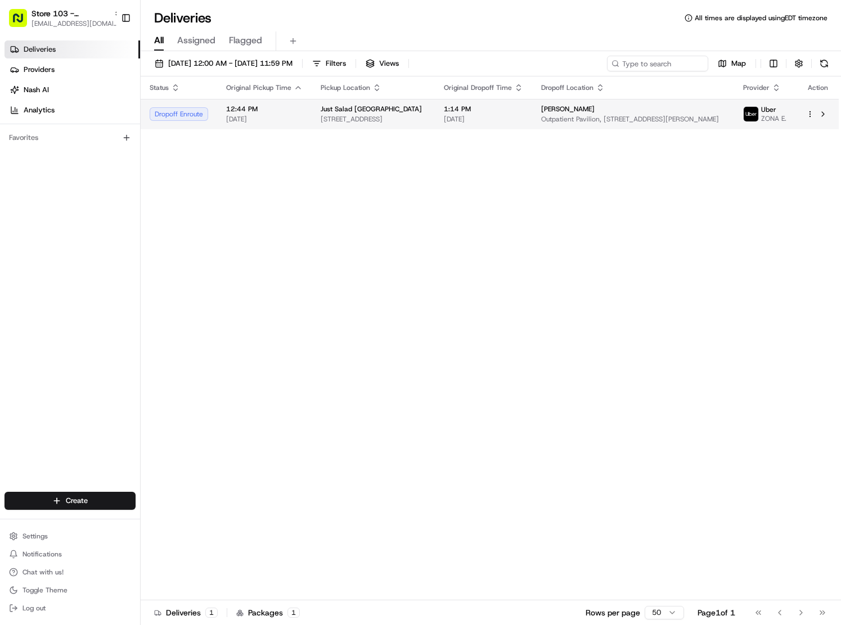
click at [580, 114] on span "[PERSON_NAME]" at bounding box center [567, 109] width 53 height 9
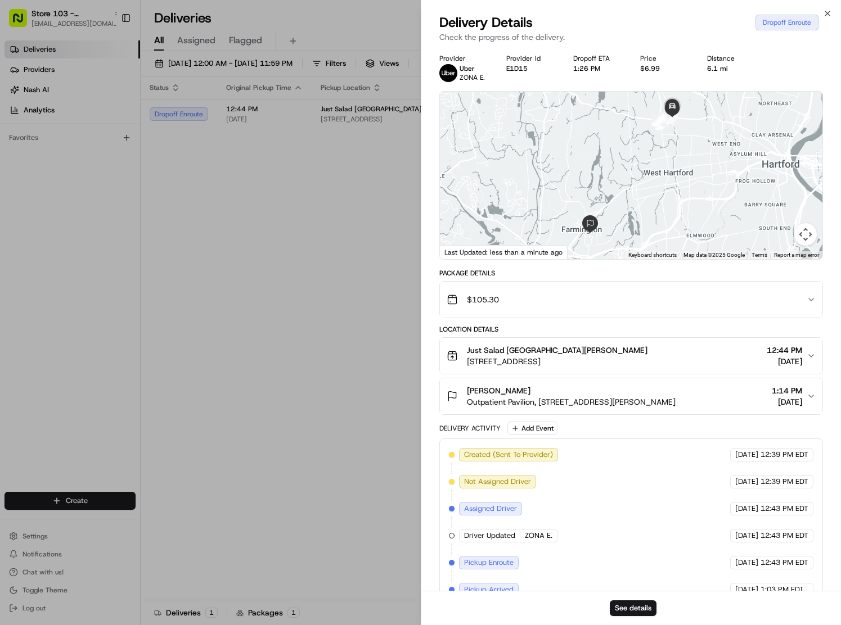
scroll to position [79, 0]
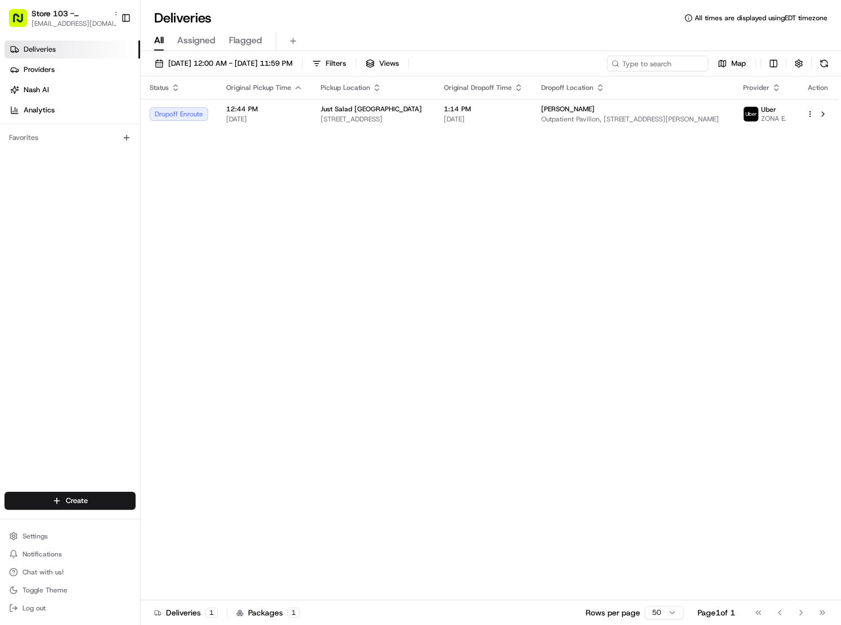
drag, startPoint x: 318, startPoint y: 248, endPoint x: 317, endPoint y: 240, distance: 8.0
click at [318, 248] on div "Status Original Pickup Time Pickup Location Original Dropoff Time Dropoff Locat…" at bounding box center [490, 338] width 698 height 524
click at [52, 15] on span "Store 103 - [GEOGRAPHIC_DATA] (Just Salad)" at bounding box center [70, 13] width 78 height 11
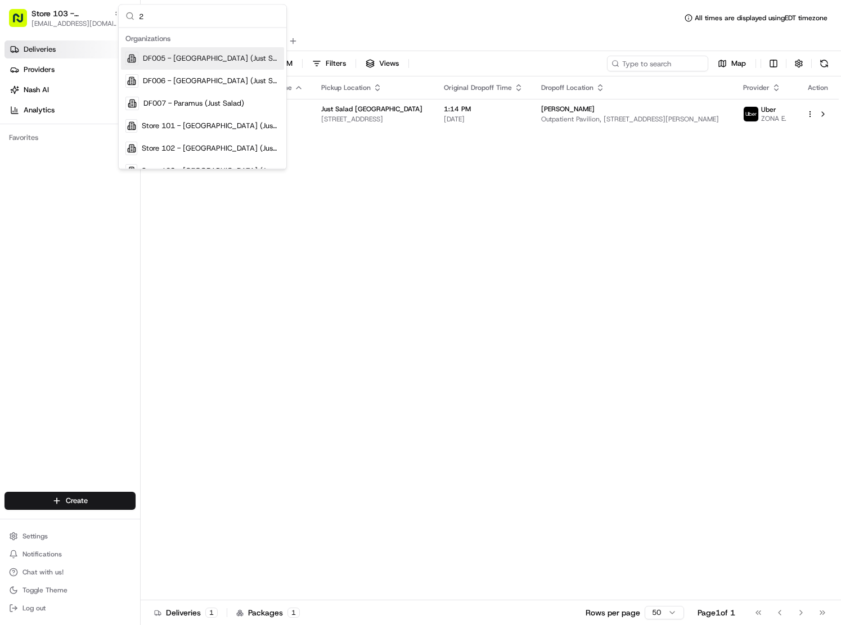
type input "22"
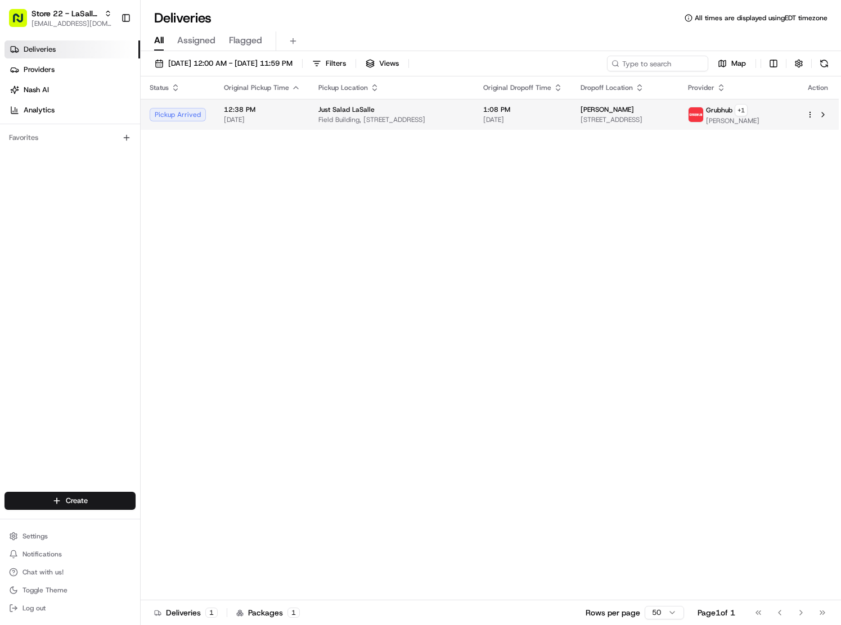
click at [614, 115] on span "190 S LaSalle St Suite 3400, Chicago, IL 60603, USA" at bounding box center [624, 119] width 89 height 9
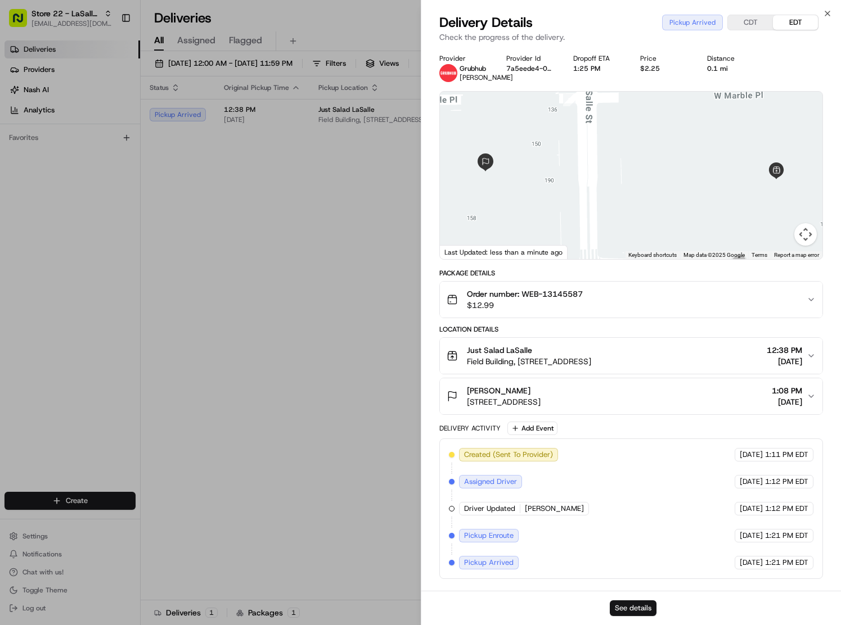
click at [618, 602] on button "See details" at bounding box center [633, 609] width 47 height 16
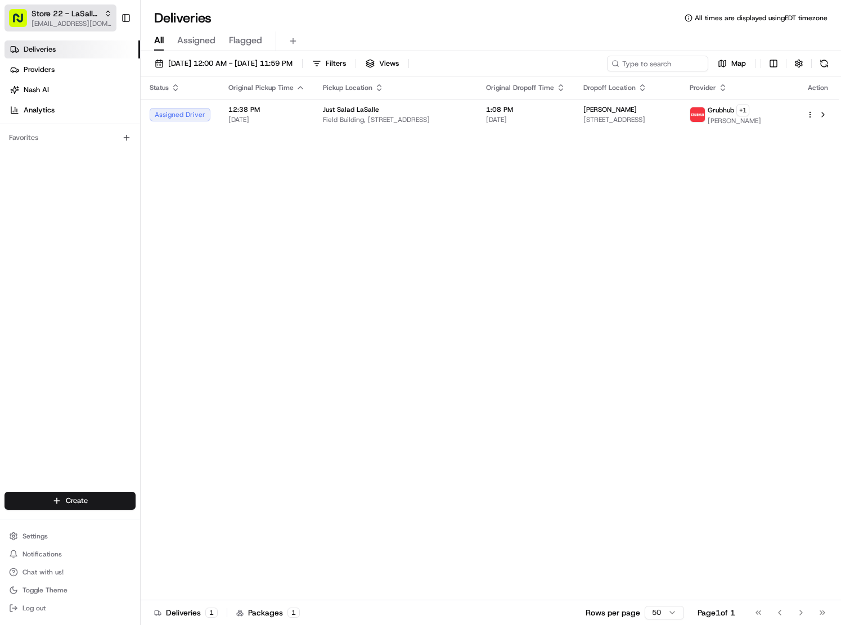
click at [86, 14] on span "Store 22 - LaSalle (Just Salad)" at bounding box center [65, 13] width 68 height 11
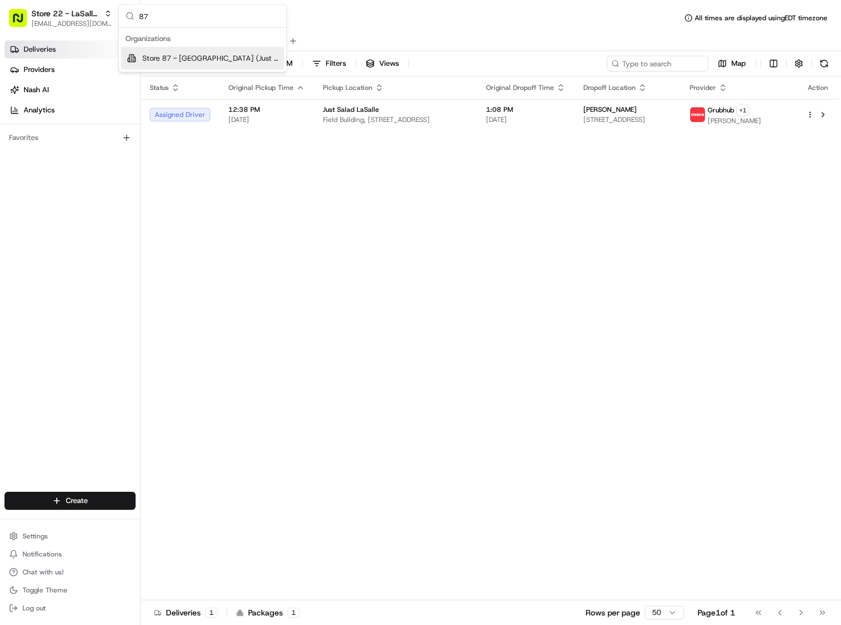
type input "87"
click at [233, 62] on span "Store 87 - Downtown Miami (Just Salad)" at bounding box center [210, 58] width 137 height 10
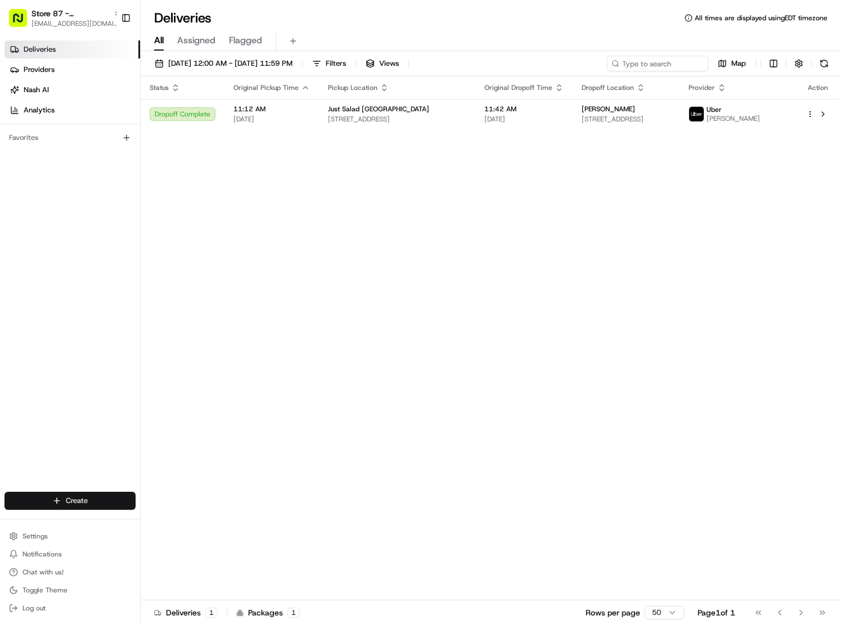
click at [80, 501] on html "Store 87 - Downtown Miami (Just Salad) sreyes@justsalad.com Toggle Sidebar Deli…" at bounding box center [420, 312] width 841 height 625
click at [176, 526] on link "Delivery" at bounding box center [203, 522] width 125 height 20
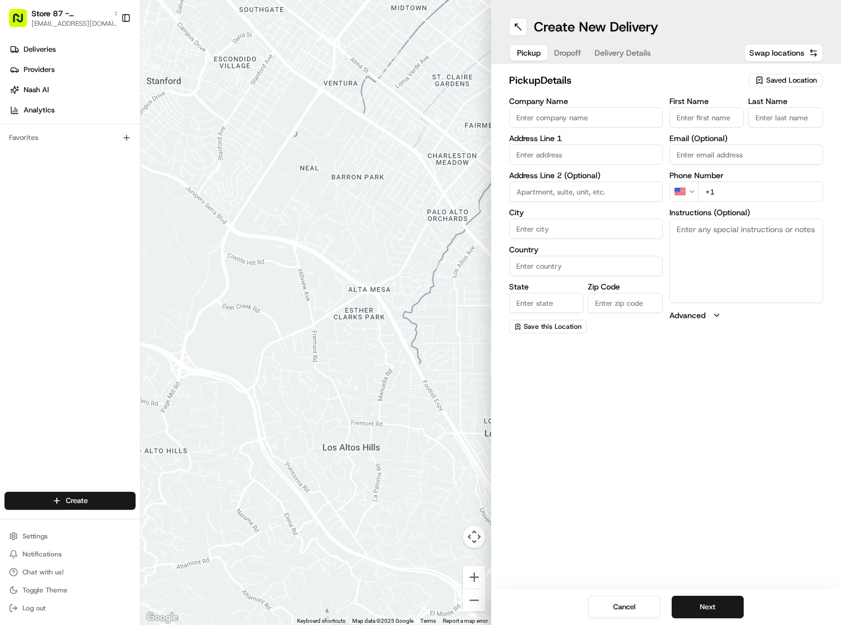
click at [786, 84] on span "Saved Location" at bounding box center [791, 80] width 51 height 10
click at [767, 127] on span "Just Salad Downtown Miami" at bounding box center [767, 123] width 138 height 10
type input "Just Salad Downtown Miami"
type input "200 S Biscayne Blvd"
type input "550a"
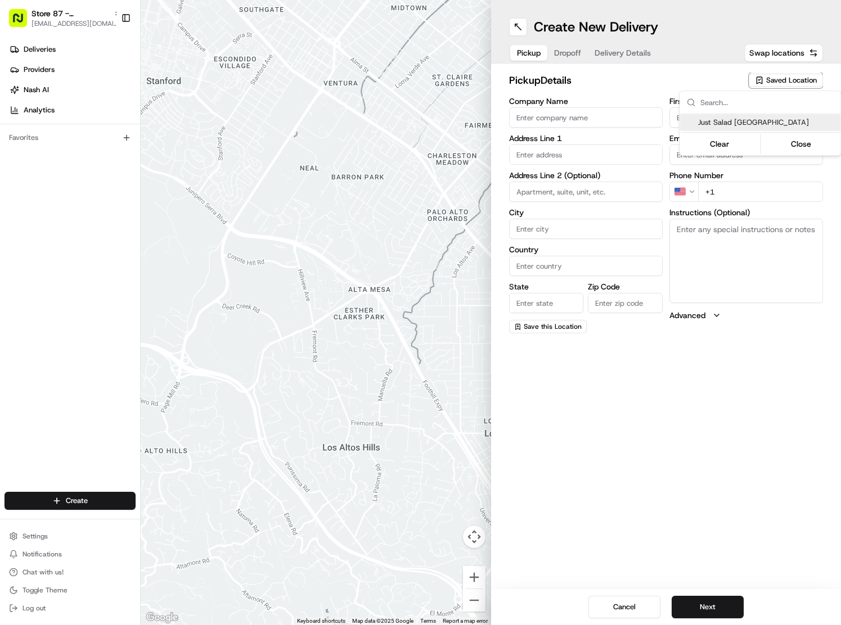
type input "Miami"
type input "US"
type input "FL"
type input "33131"
type input "+1 866 673 3757"
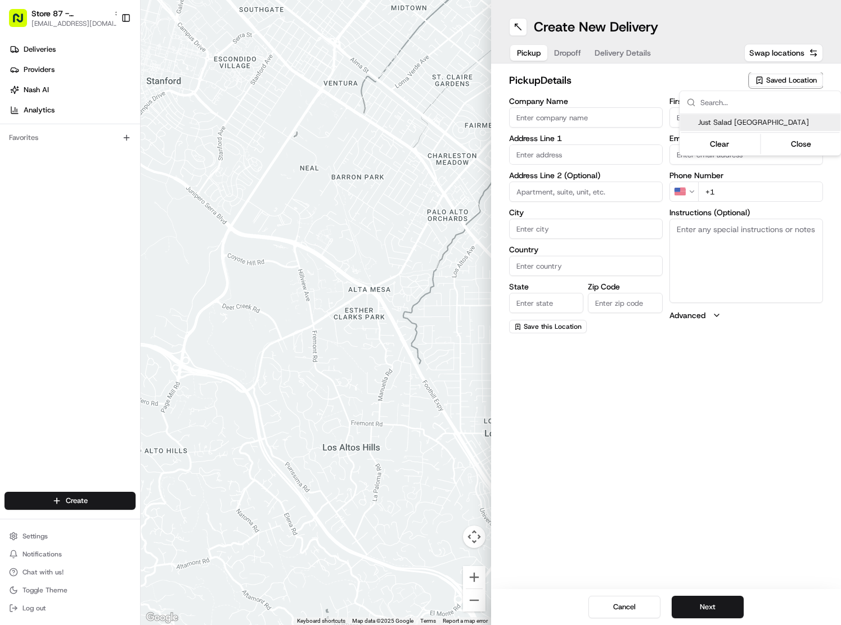
type textarea "Pickup order [insert order number] for [insert customer name] from Just Salad"
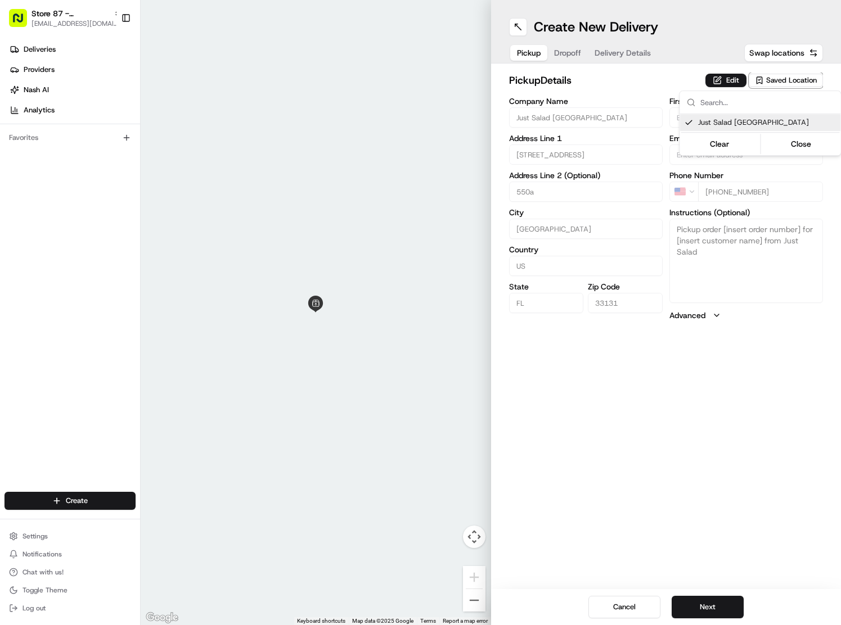
click at [738, 82] on html "Store 87 - Downtown Miami (Just Salad) sreyes@justsalad.com Toggle Sidebar Deli…" at bounding box center [420, 312] width 841 height 625
click at [729, 79] on button "Edit" at bounding box center [725, 80] width 41 height 13
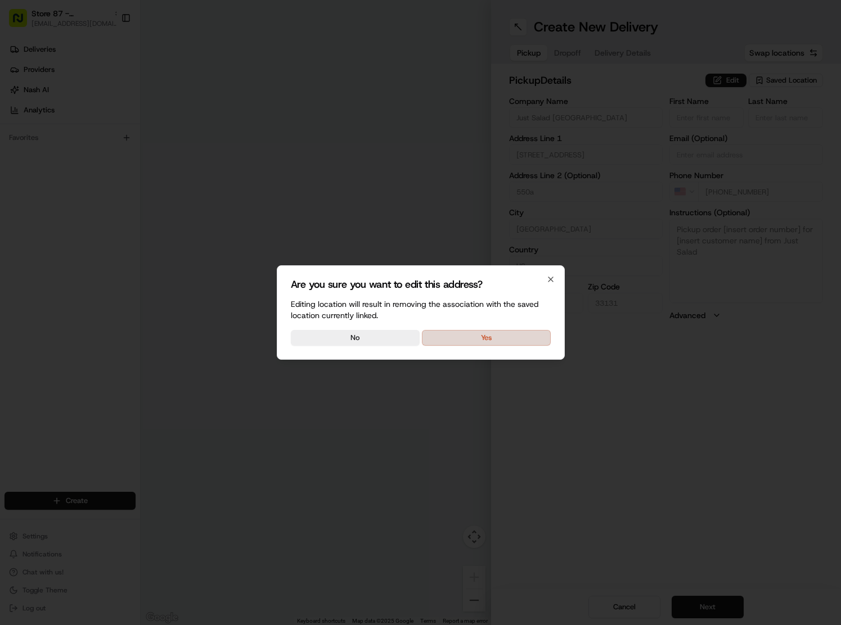
click at [537, 333] on button "Yes" at bounding box center [486, 338] width 129 height 16
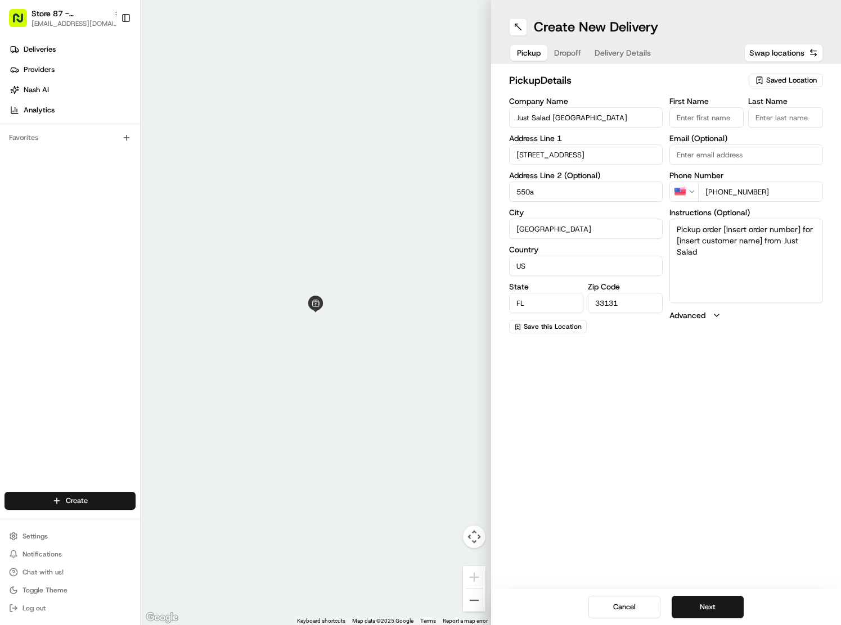
click at [701, 119] on input "First Name" at bounding box center [706, 117] width 75 height 20
type input "Maria"
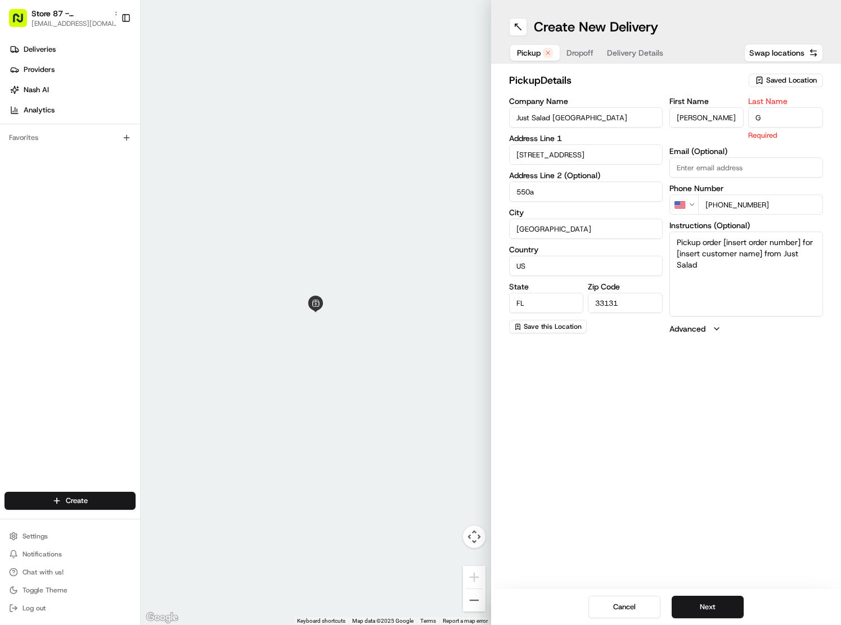
type input "G"
click at [709, 252] on textarea "Pickup order [insert order number] for [insert customer name] from Just Salad" at bounding box center [746, 274] width 154 height 84
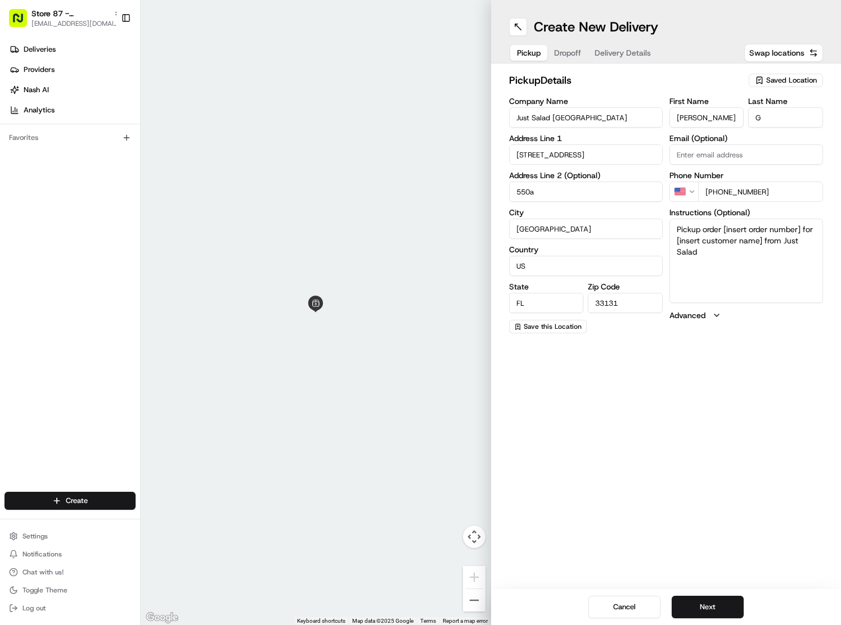
click at [736, 240] on textarea "Pickup order [insert order number] for [insert customer name] from Just Salad" at bounding box center [746, 261] width 154 height 84
paste textarea "13147078"
type textarea "13147078"
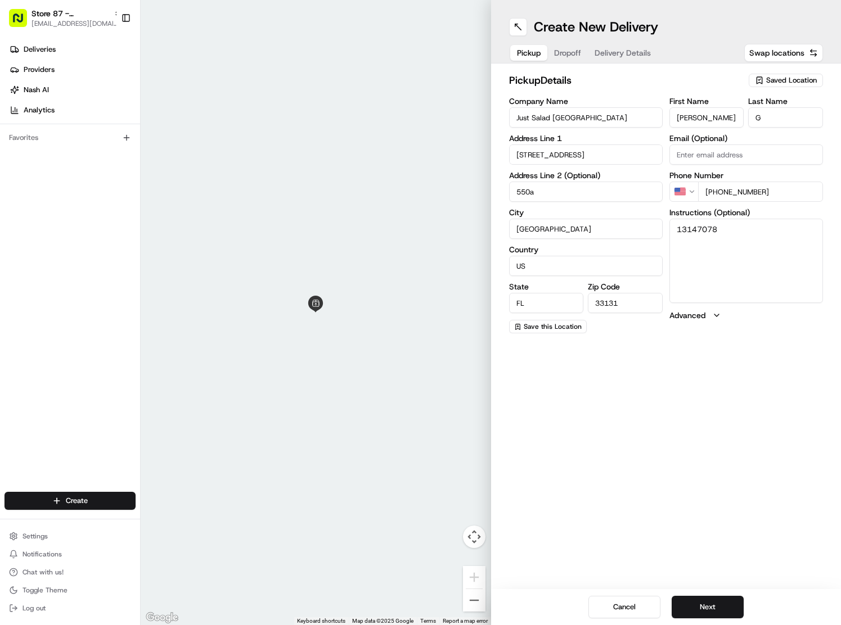
click at [570, 45] on button "Dropoff" at bounding box center [567, 53] width 40 height 16
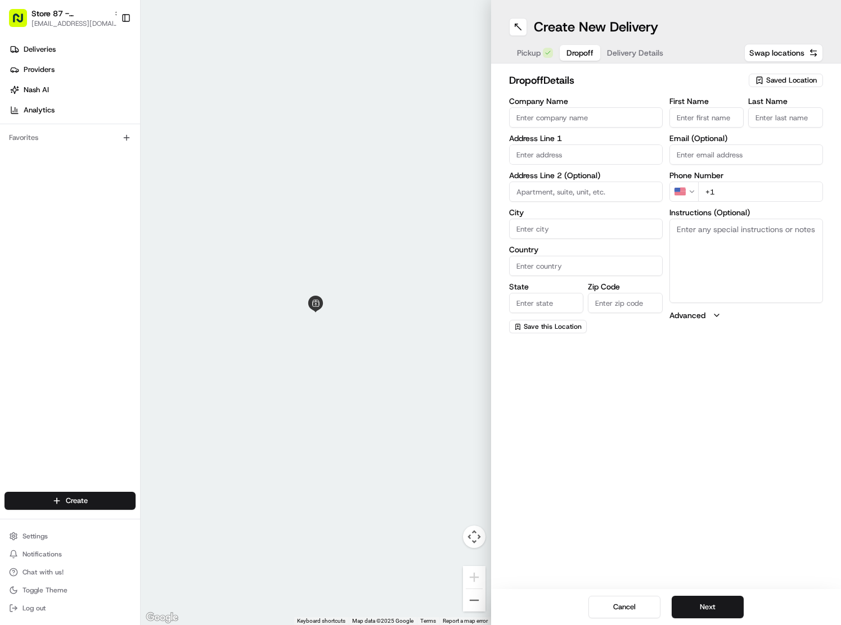
click at [521, 157] on input "text" at bounding box center [586, 155] width 154 height 20
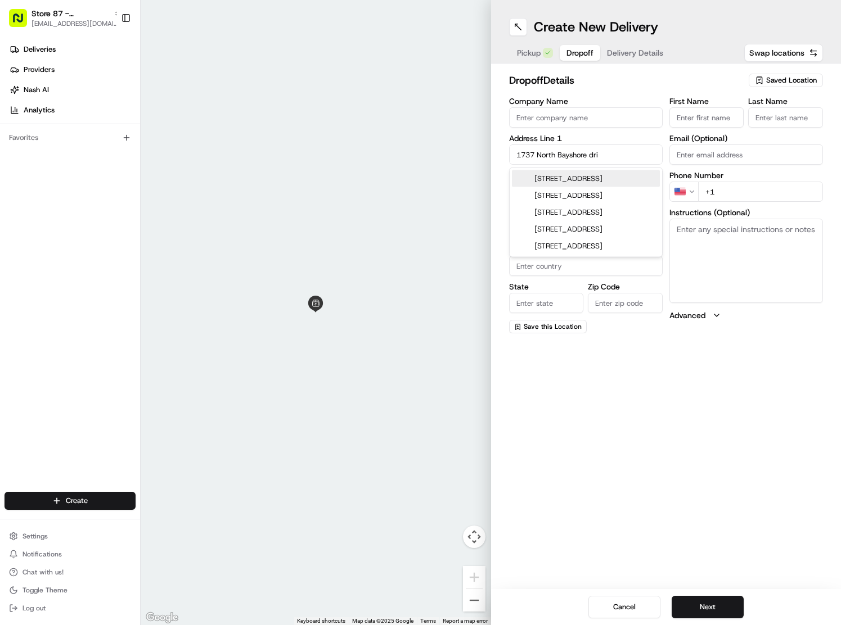
click at [608, 183] on div "1737 North Bayshore Drive, Miami, FL" at bounding box center [586, 178] width 148 height 17
type input "1737 N Bayshore Dr, Miami, FL 33132, USA"
type input "Miami"
type input "United States"
type input "FL"
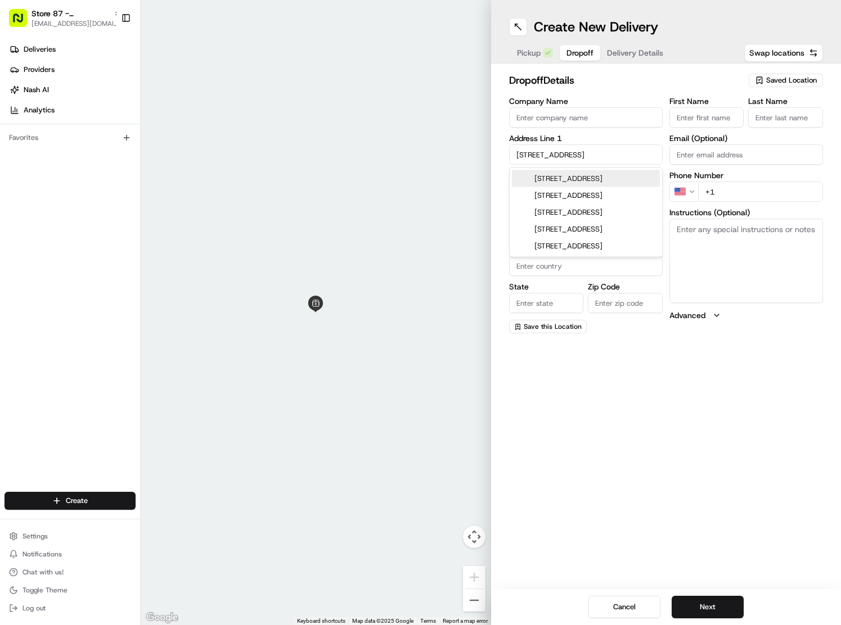
type input "33132"
type input "1737 North Bayshore Drive"
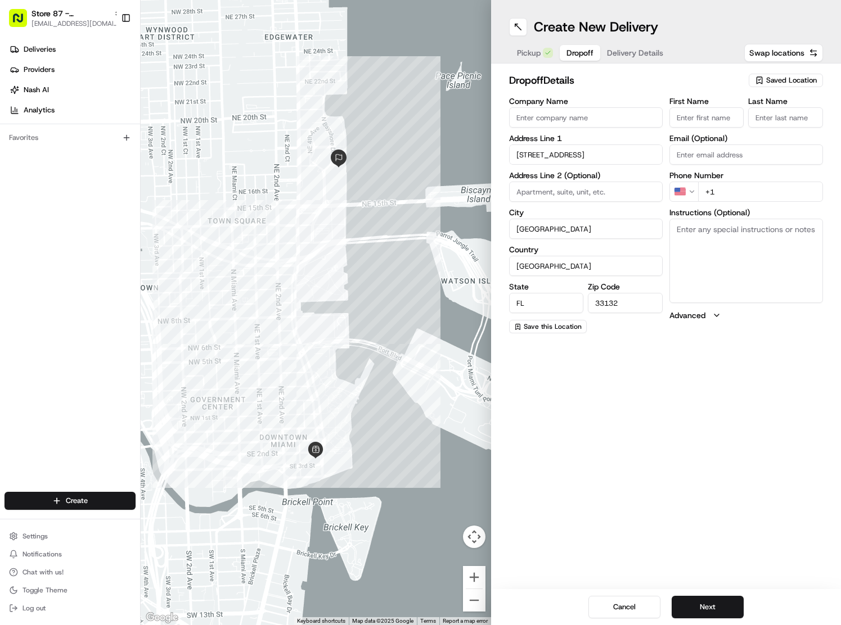
click at [616, 304] on input "33132" at bounding box center [625, 303] width 75 height 20
click at [725, 244] on textarea "Instructions (Optional)" at bounding box center [746, 261] width 154 height 84
type textarea "CASADONNA"
click at [700, 120] on input "First Name" at bounding box center [706, 117] width 75 height 20
type input "Maria"
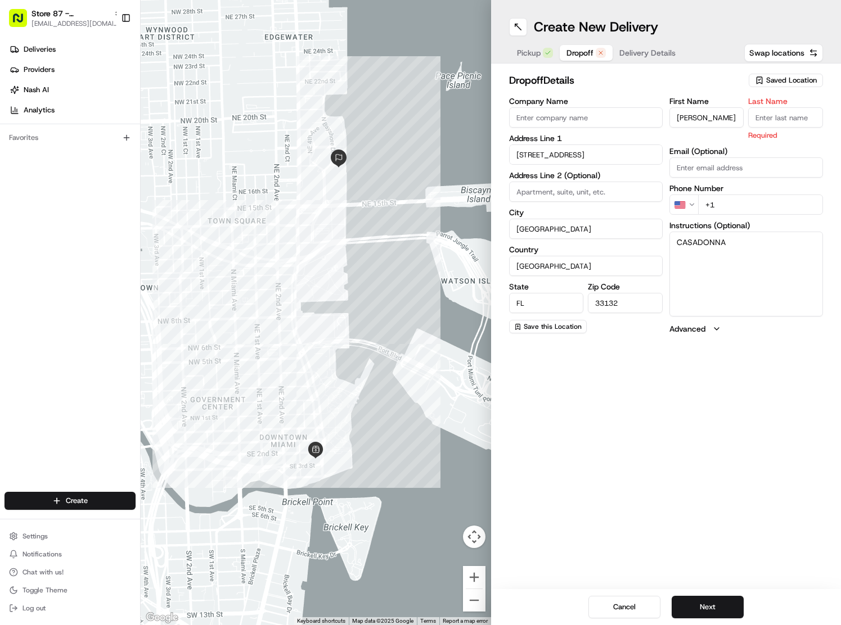
click at [780, 117] on input "Last Name" at bounding box center [785, 117] width 75 height 20
type input "G"
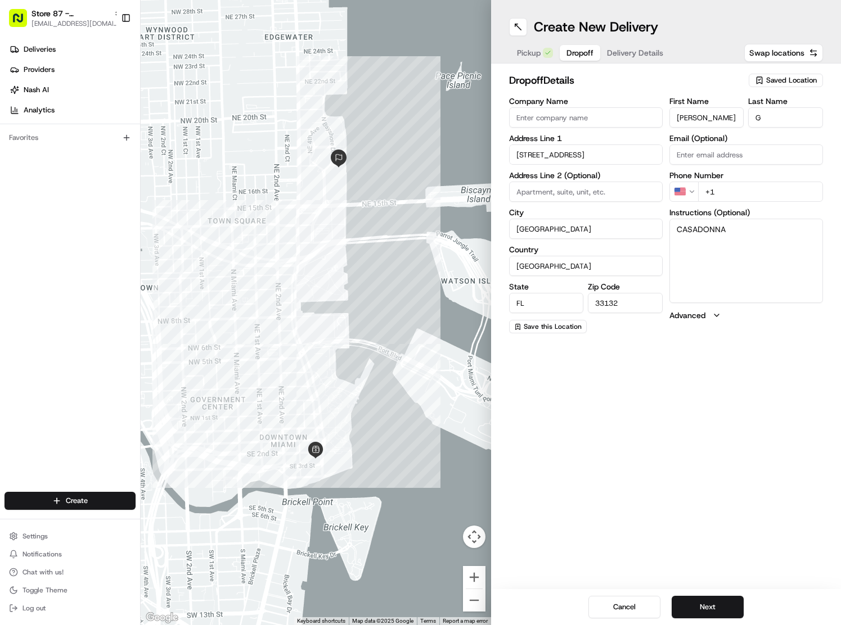
click at [731, 193] on input "+1" at bounding box center [760, 192] width 125 height 20
click at [731, 192] on input "+1" at bounding box center [760, 192] width 125 height 20
paste input "30 5200 6406"
type input "+30 5200 6406"
drag, startPoint x: 746, startPoint y: 212, endPoint x: 745, endPoint y: 205, distance: 7.4
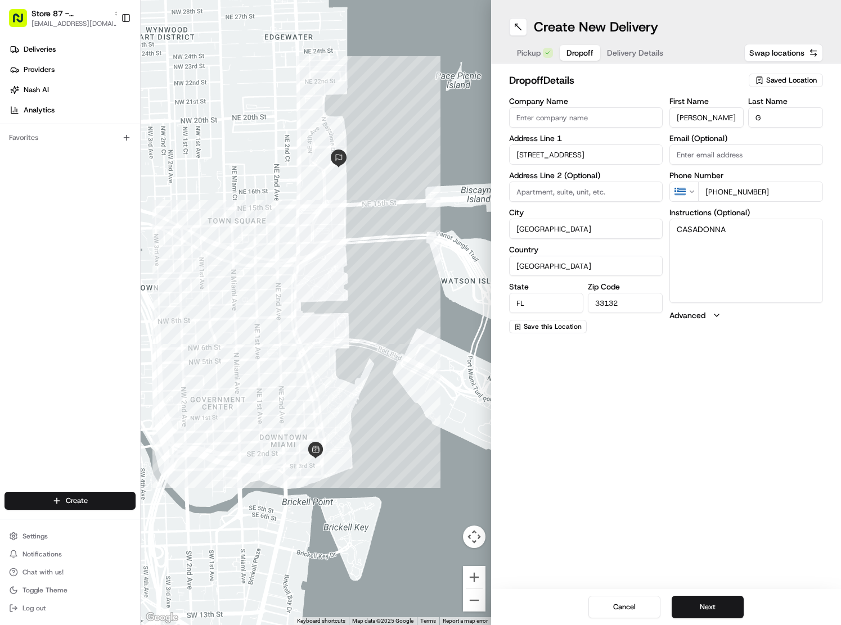
click at [746, 210] on label "Instructions (Optional)" at bounding box center [746, 213] width 154 height 8
click at [746, 219] on textarea "CASADONNA" at bounding box center [746, 261] width 154 height 84
click at [745, 195] on input "+30 5200 6406" at bounding box center [760, 192] width 125 height 20
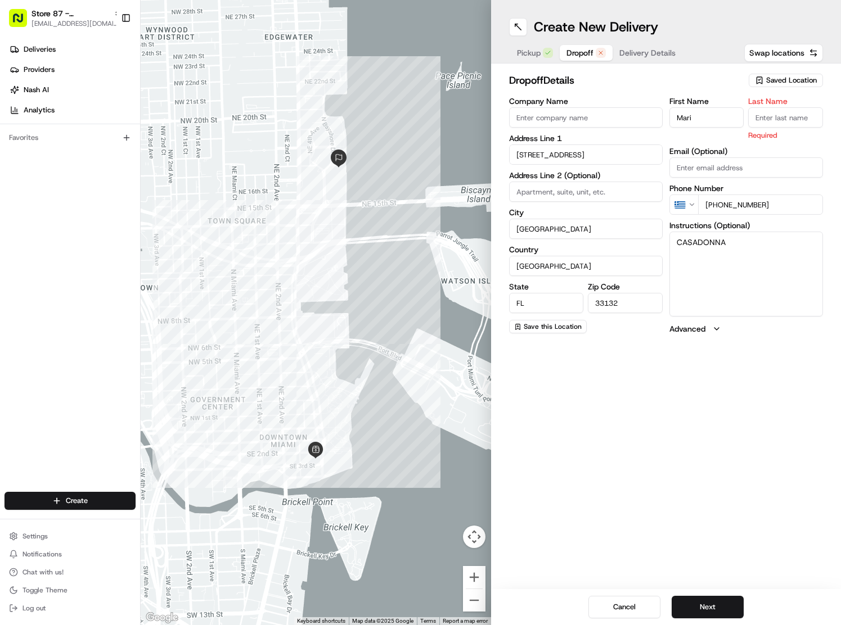
type input "Maria"
type input "G"
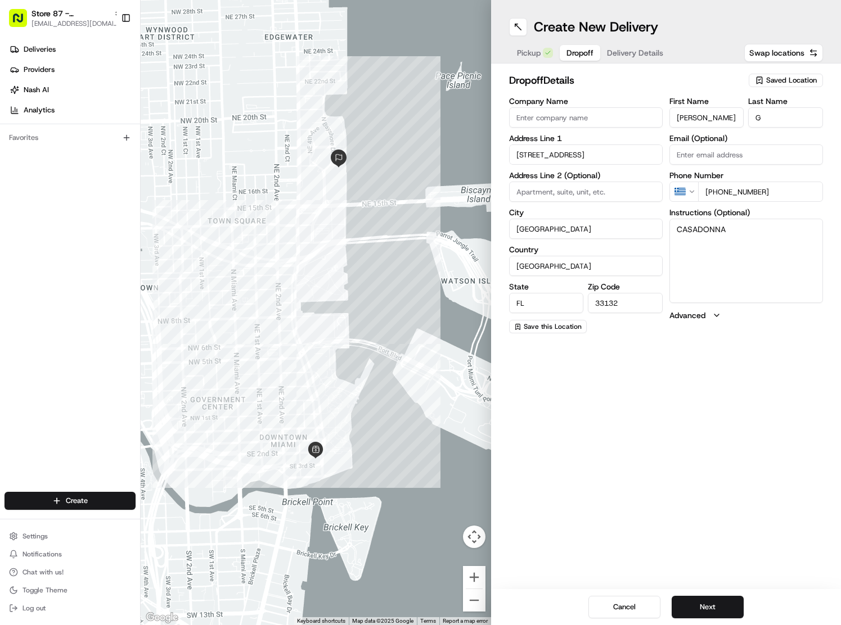
click at [788, 206] on div "First Name Maria Last Name G Email (Optional) Phone Number GR +30 5200 6406 Ins…" at bounding box center [746, 215] width 154 height 236
drag, startPoint x: 788, startPoint y: 206, endPoint x: 770, endPoint y: 191, distance: 23.5
click at [728, 196] on div "First Name Maria Last Name G Email (Optional) Phone Number GR +30 5200 6406 Ins…" at bounding box center [746, 215] width 154 height 236
click at [786, 190] on input "+30 5200 6406" at bounding box center [760, 192] width 125 height 20
drag, startPoint x: 733, startPoint y: 190, endPoint x: 706, endPoint y: 188, distance: 27.0
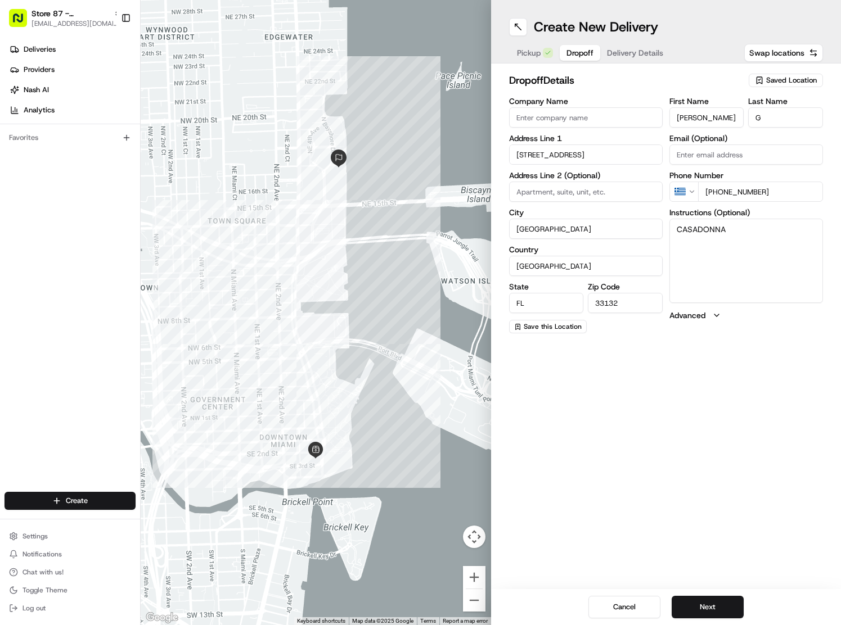
click at [706, 188] on input "+30 5200 6406" at bounding box center [760, 192] width 125 height 20
paste input "305 200 6406"
type input "+1 305 200 6406"
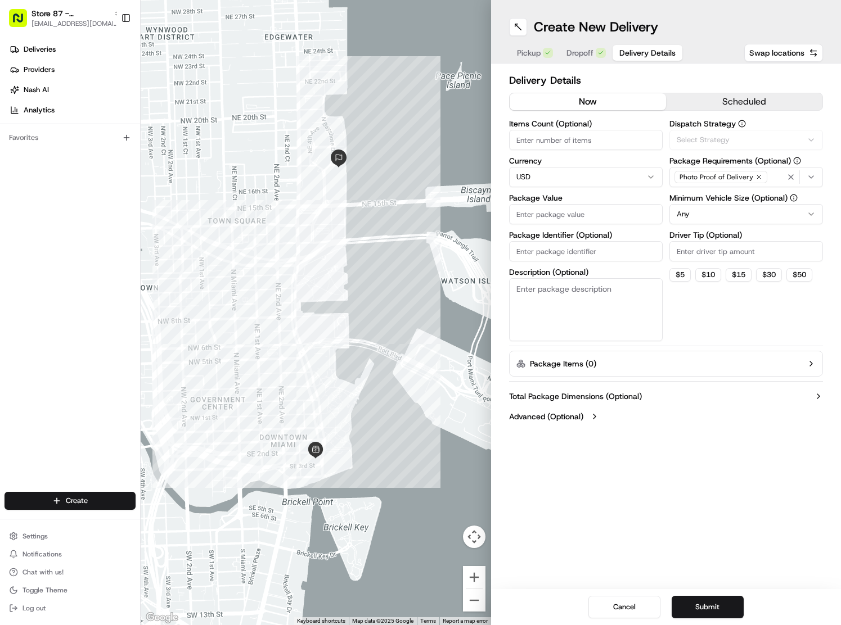
click at [624, 54] on span "Delivery Details" at bounding box center [647, 52] width 56 height 11
click at [700, 249] on input "Driver Tip (Optional)" at bounding box center [746, 251] width 154 height 20
type input "5.00"
click at [544, 249] on input "Package Identifier (Optional)" at bounding box center [586, 251] width 154 height 20
paste input "13147078"
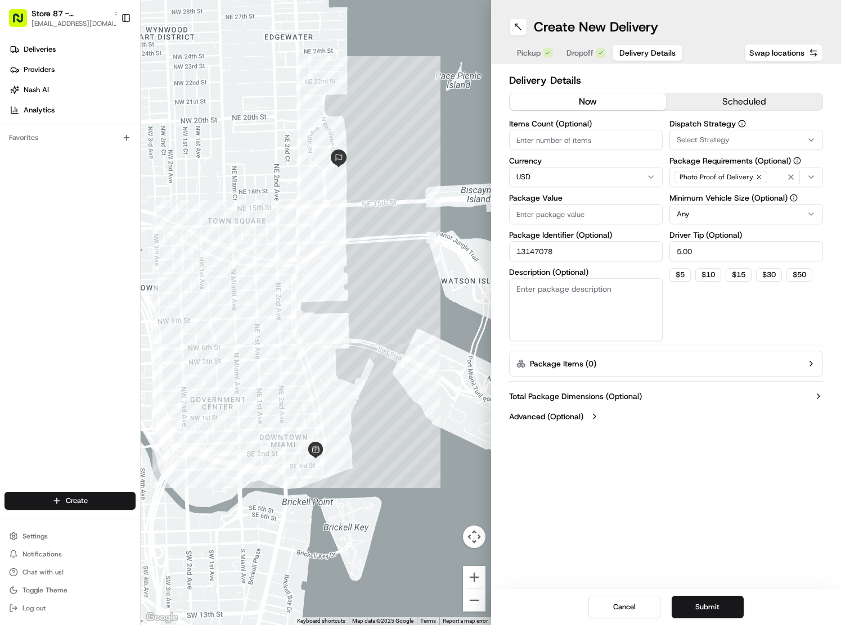
type input "13147078"
click at [533, 215] on input "Package Value" at bounding box center [586, 214] width 154 height 20
type input "17.85"
click at [705, 602] on button "Submit" at bounding box center [707, 607] width 72 height 22
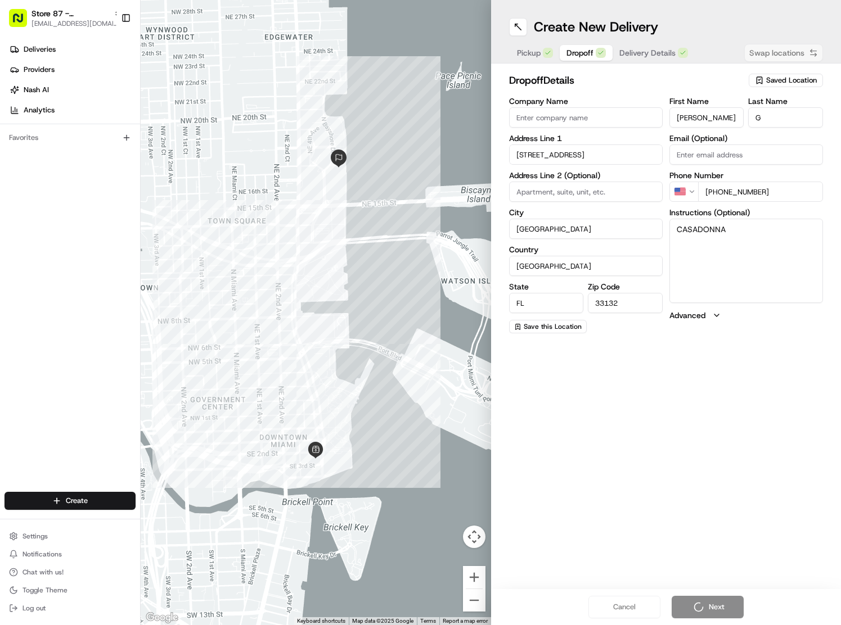
click at [569, 55] on span "Dropoff" at bounding box center [579, 52] width 27 height 11
click at [530, 51] on span "Pickup" at bounding box center [529, 52] width 24 height 11
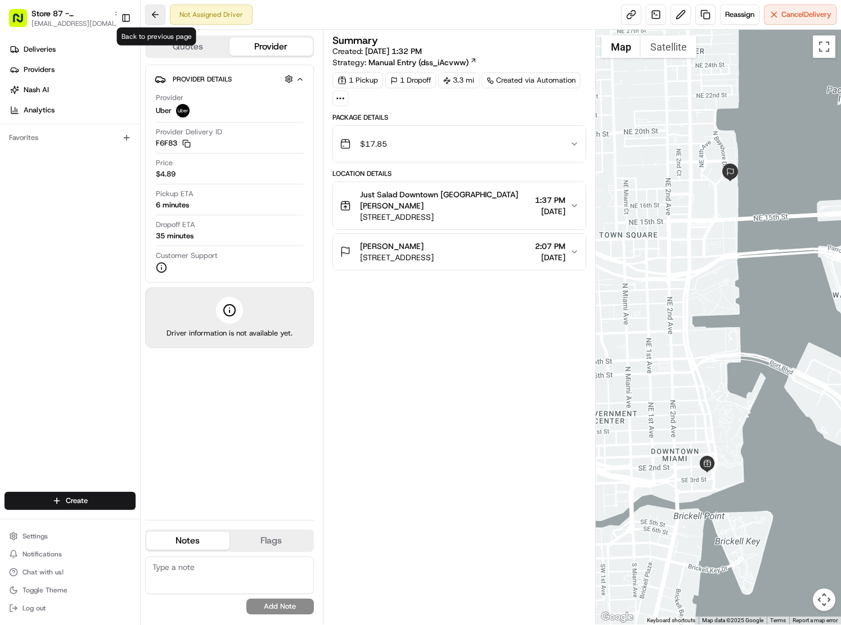
click at [152, 13] on button at bounding box center [155, 14] width 20 height 20
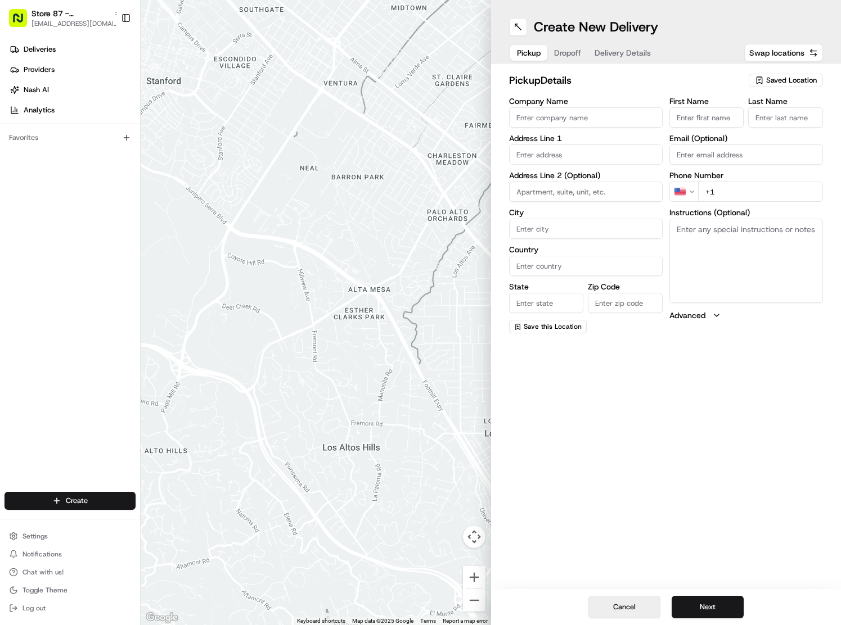
click at [630, 606] on button "Cancel" at bounding box center [624, 607] width 72 height 22
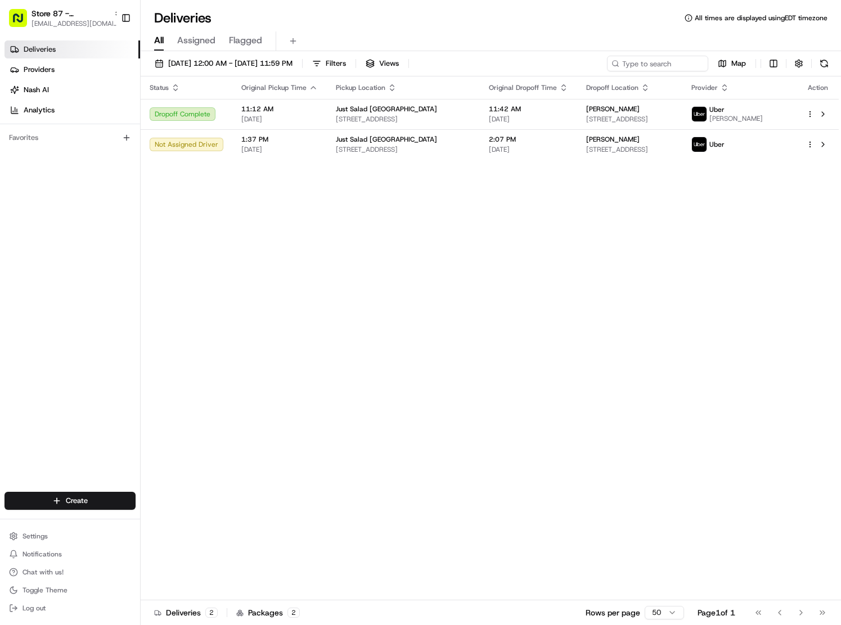
drag, startPoint x: 558, startPoint y: 279, endPoint x: 399, endPoint y: 26, distance: 299.4
click at [558, 279] on div "Status Original Pickup Time Pickup Location Original Dropoff Time Dropoff Locat…" at bounding box center [490, 338] width 698 height 524
